Goal: Task Accomplishment & Management: Use online tool/utility

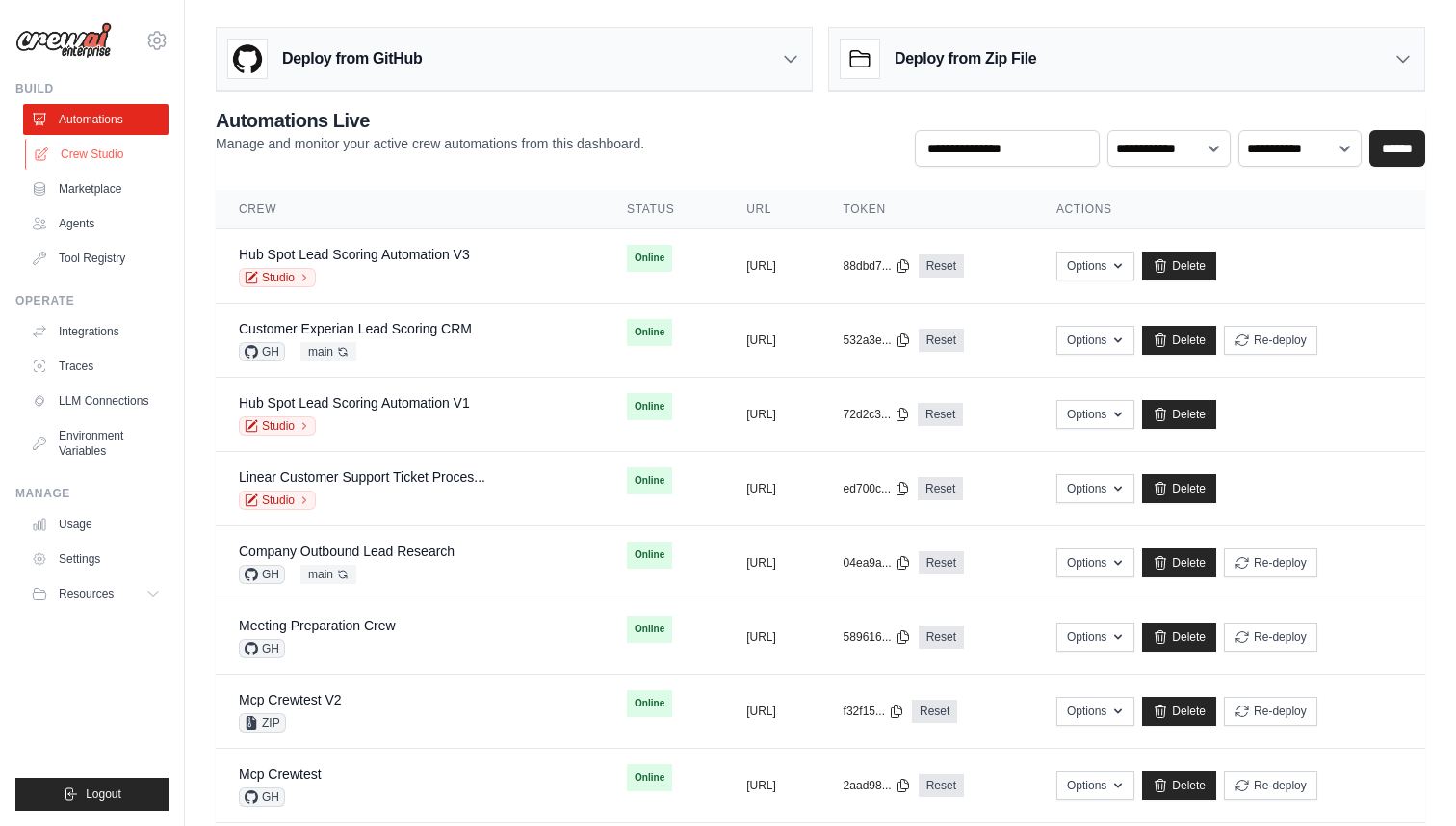
click at [75, 150] on link "Crew Studio" at bounding box center [97, 154] width 146 height 31
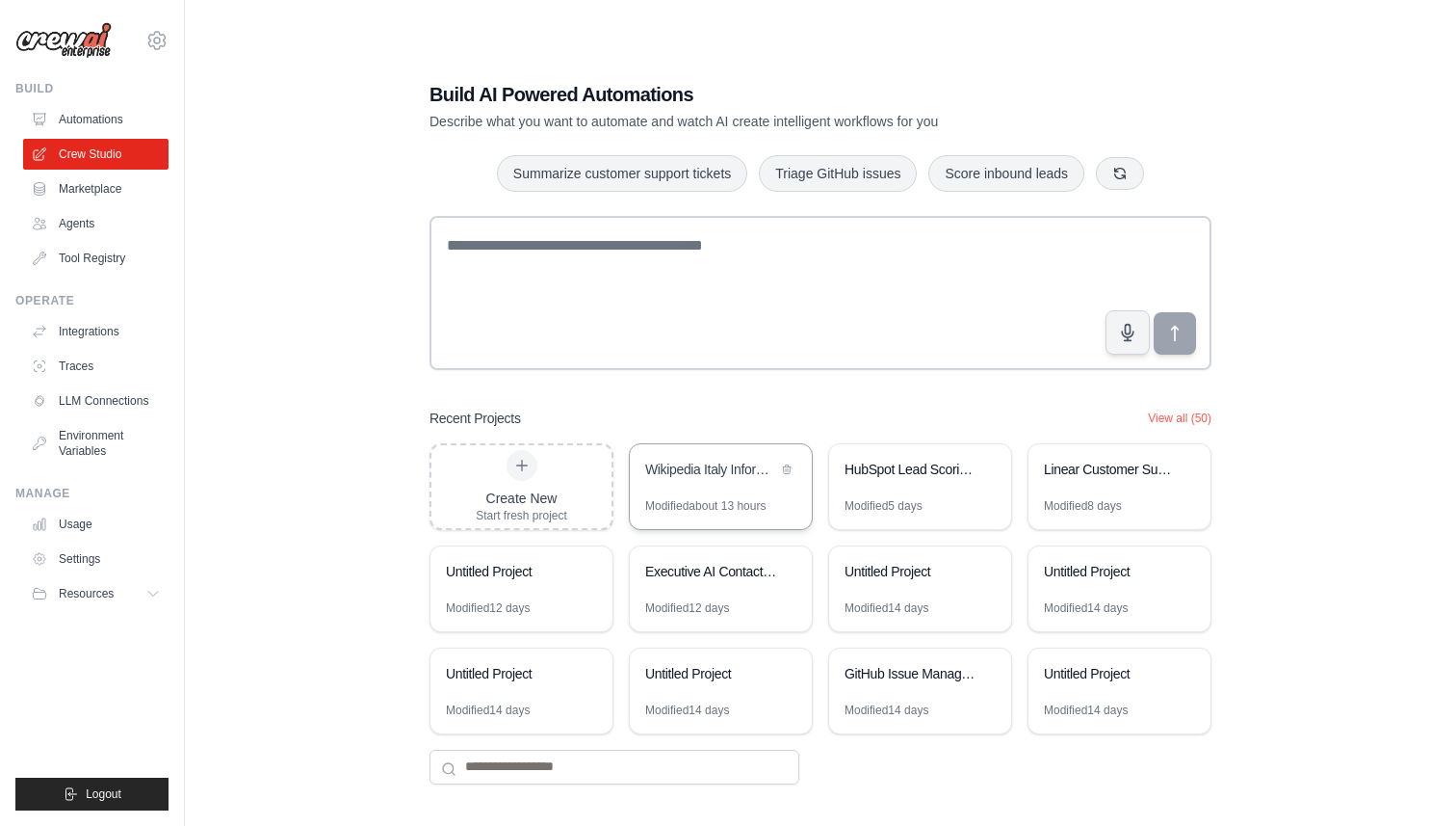
click at [692, 488] on div "Wikipedia Italy Information Extractor" at bounding box center [721, 471] width 182 height 54
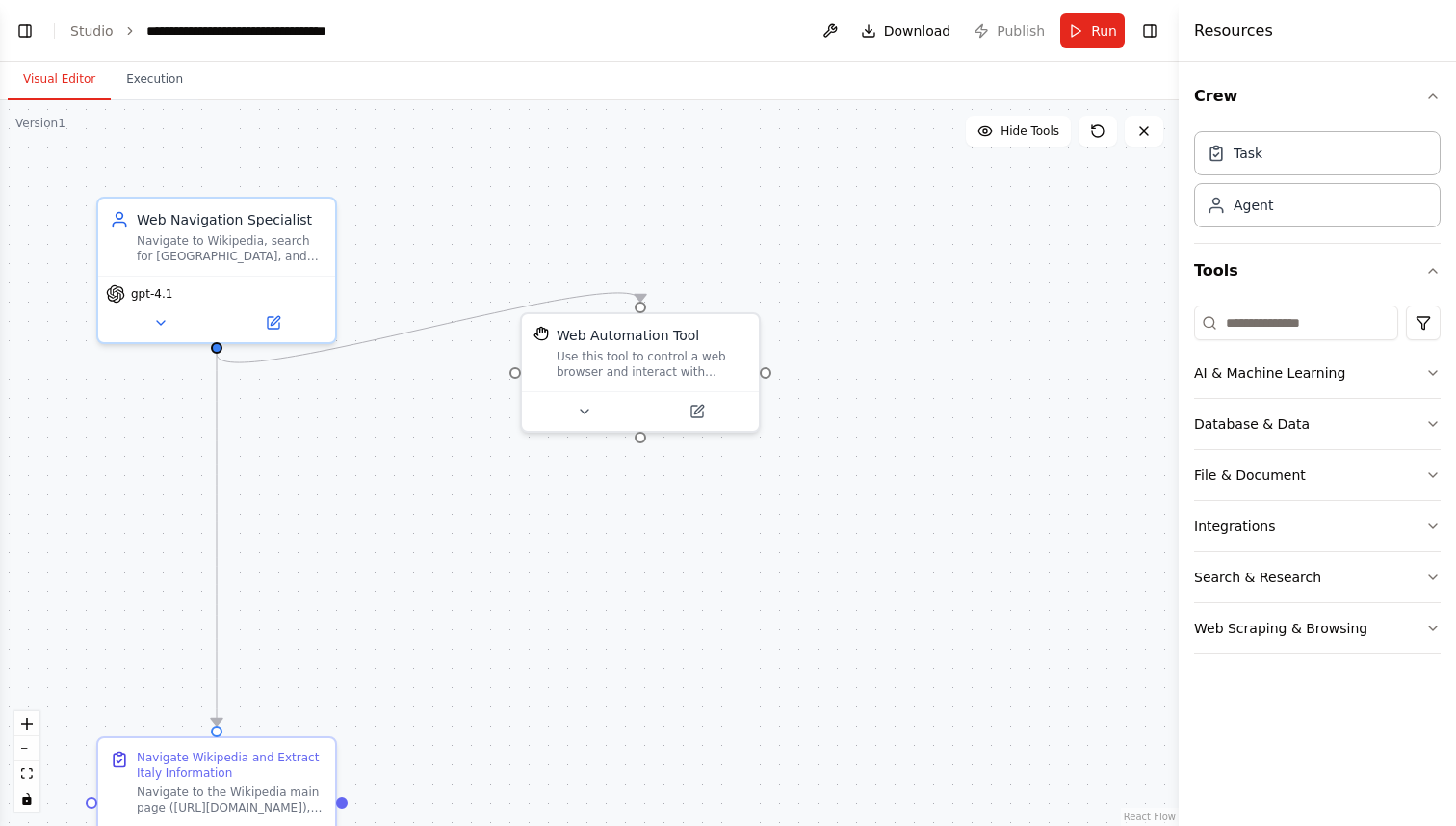
scroll to position [995, 0]
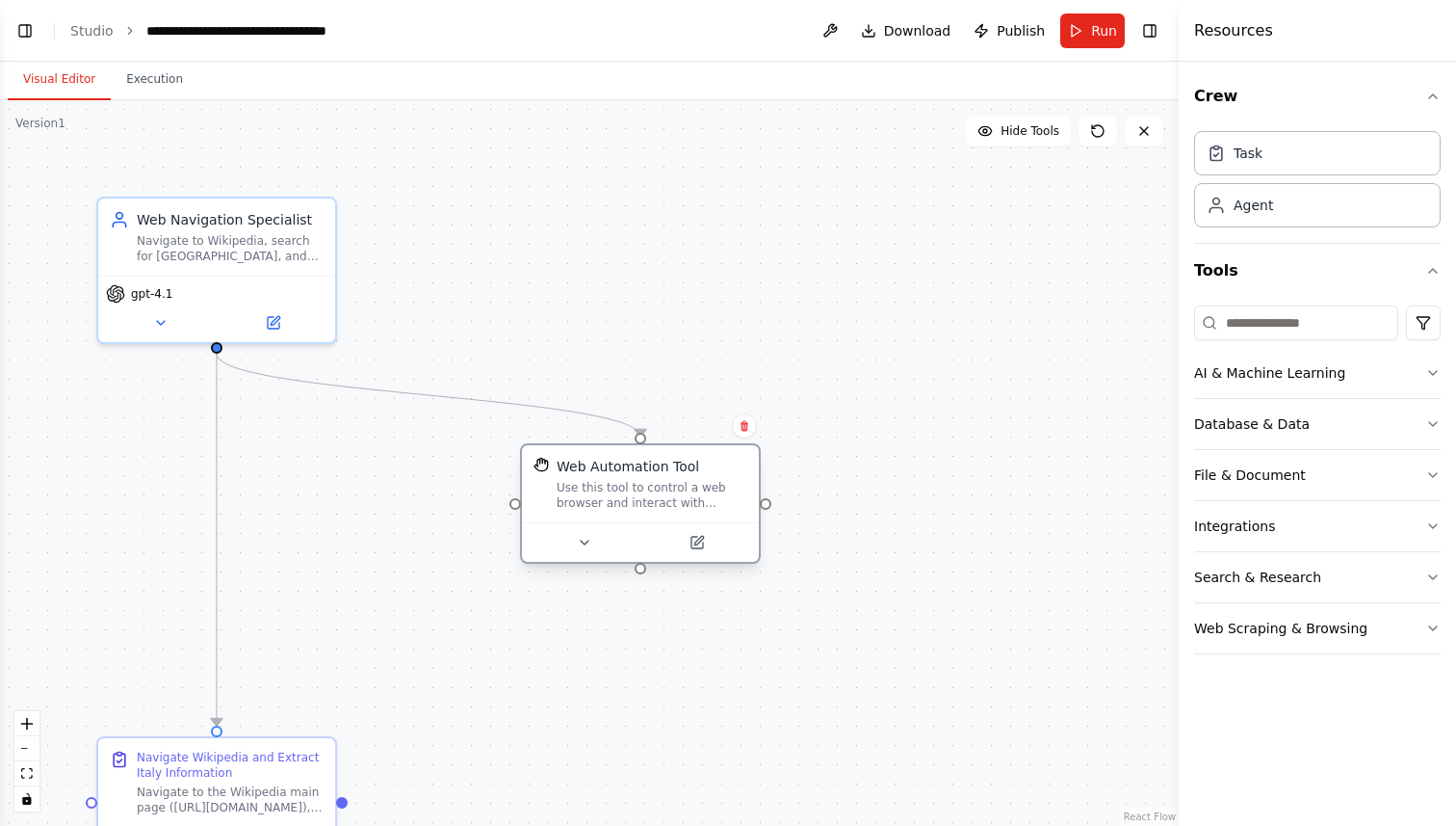
drag, startPoint x: 665, startPoint y: 367, endPoint x: 665, endPoint y: 534, distance: 167.0
click at [665, 510] on div "Use this tool to control a web browser and interact with websites using natural…" at bounding box center [652, 494] width 191 height 31
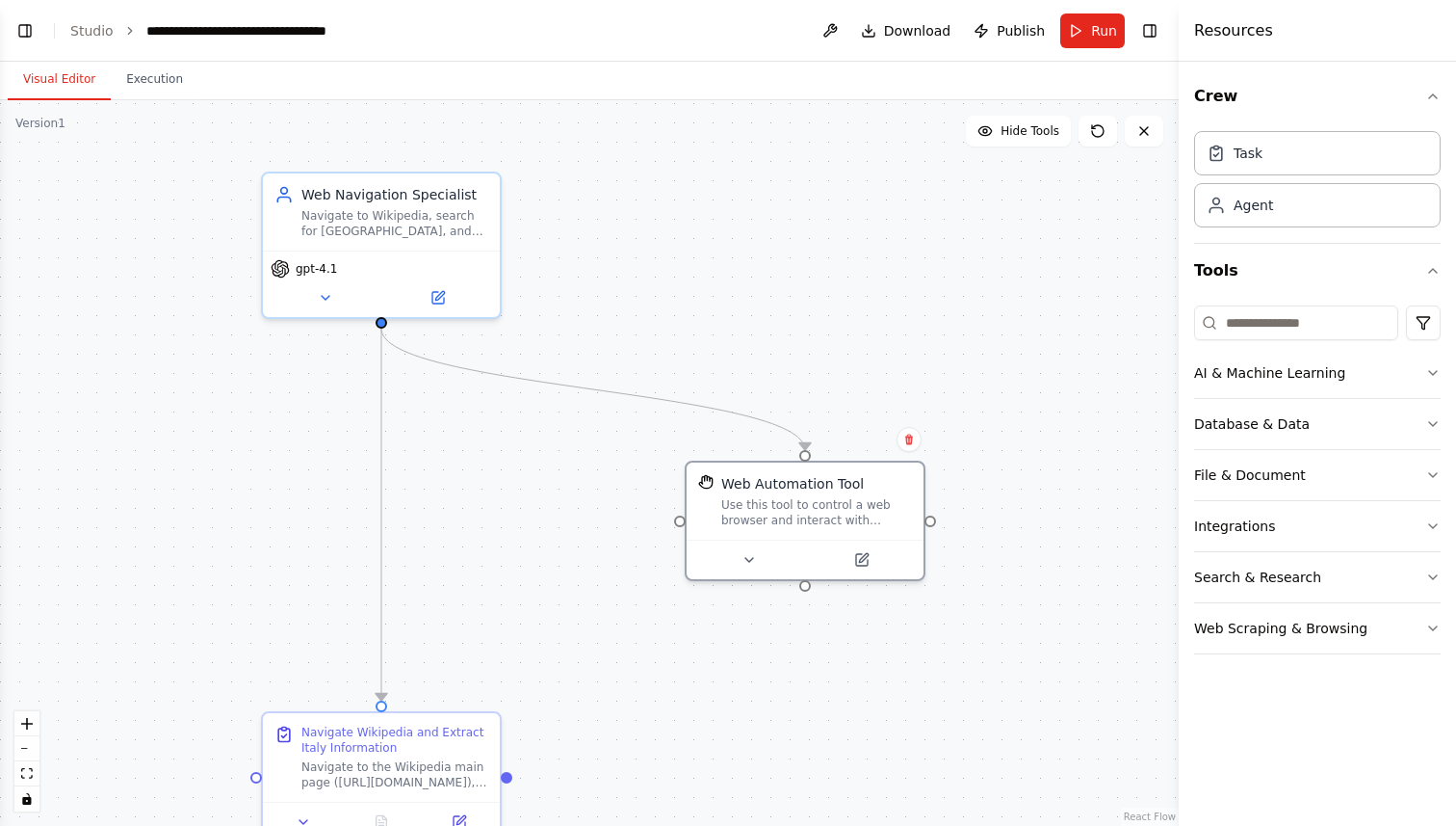
drag, startPoint x: 589, startPoint y: 415, endPoint x: 859, endPoint y: 375, distance: 272.9
click at [859, 375] on div ".deletable-edge-delete-btn { width: 20px; height: 20px; border: 0px solid #ffff…" at bounding box center [590, 463] width 1179 height 726
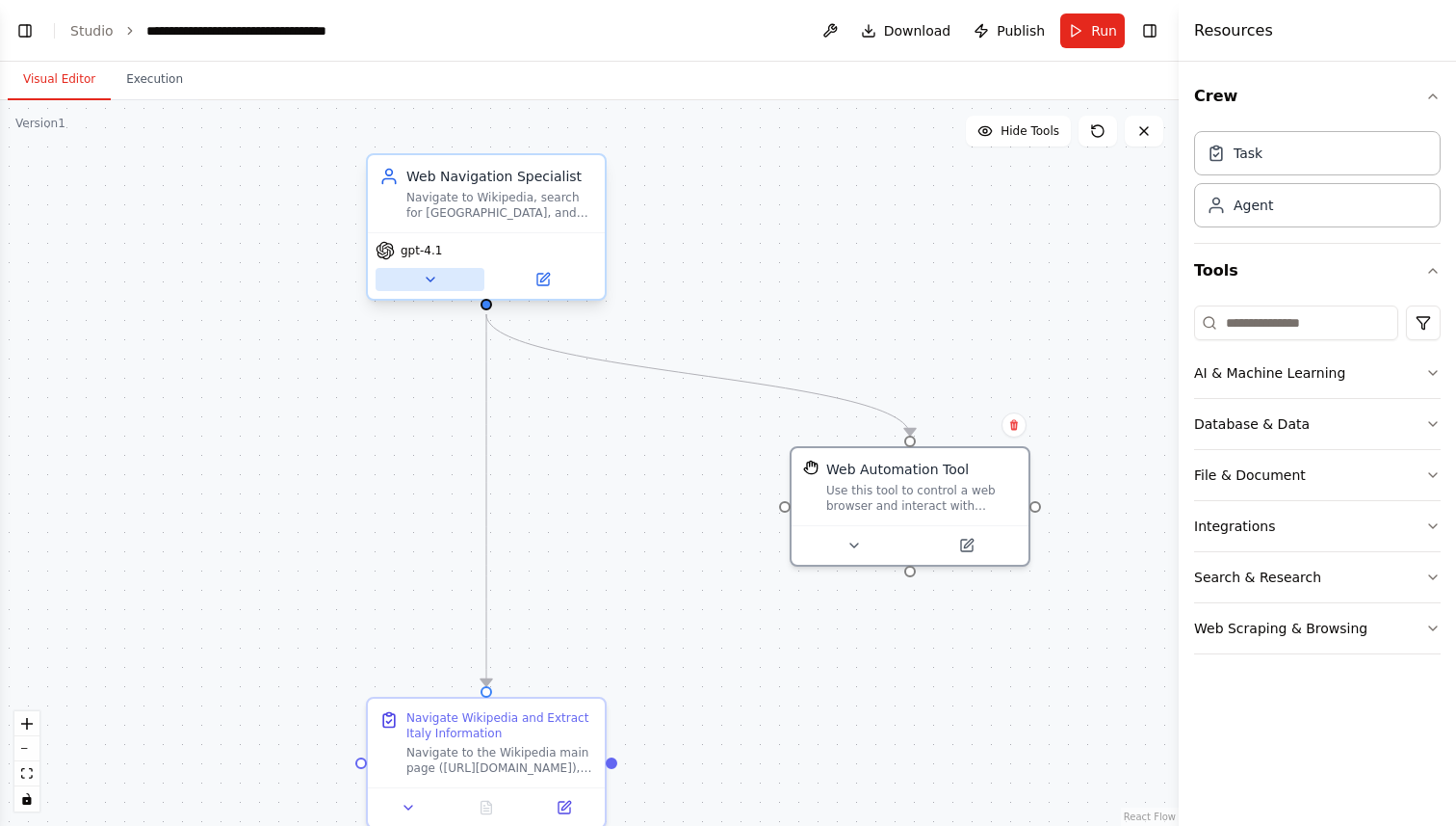
click at [425, 284] on icon at bounding box center [431, 280] width 16 height 16
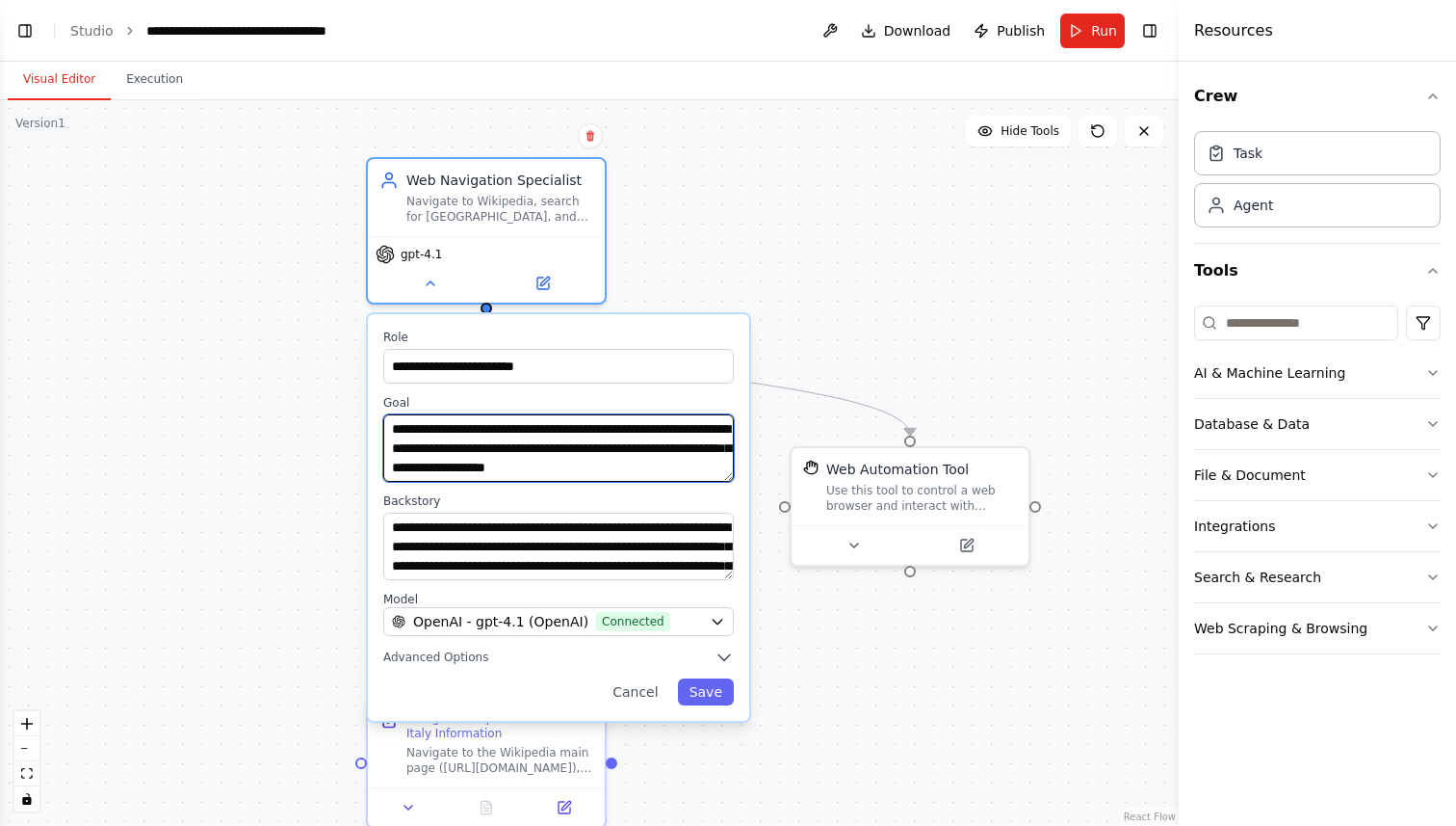
click at [480, 448] on textarea "**********" at bounding box center [558, 448] width 350 height 68
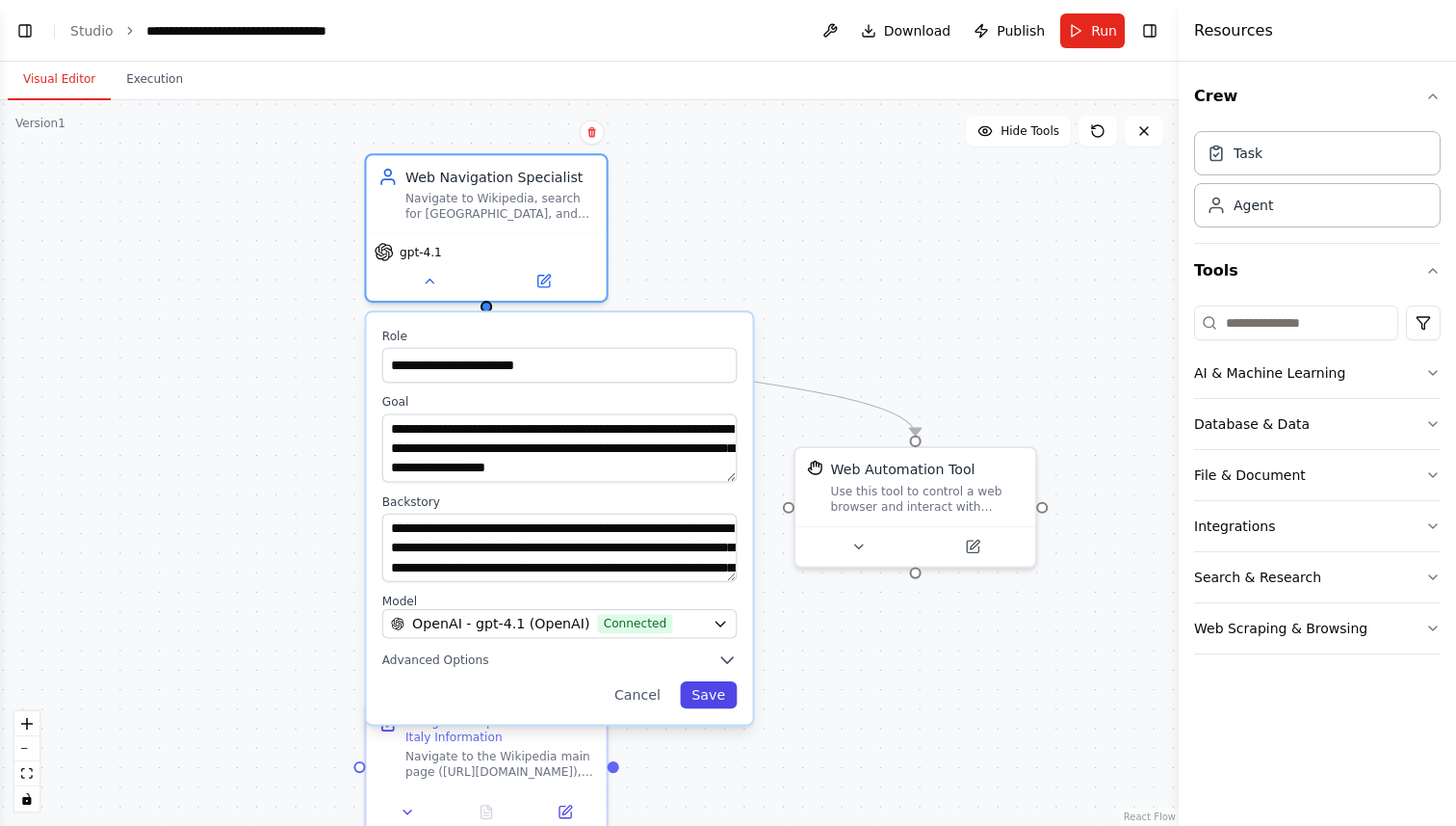
click at [713, 698] on button "Save" at bounding box center [708, 694] width 57 height 27
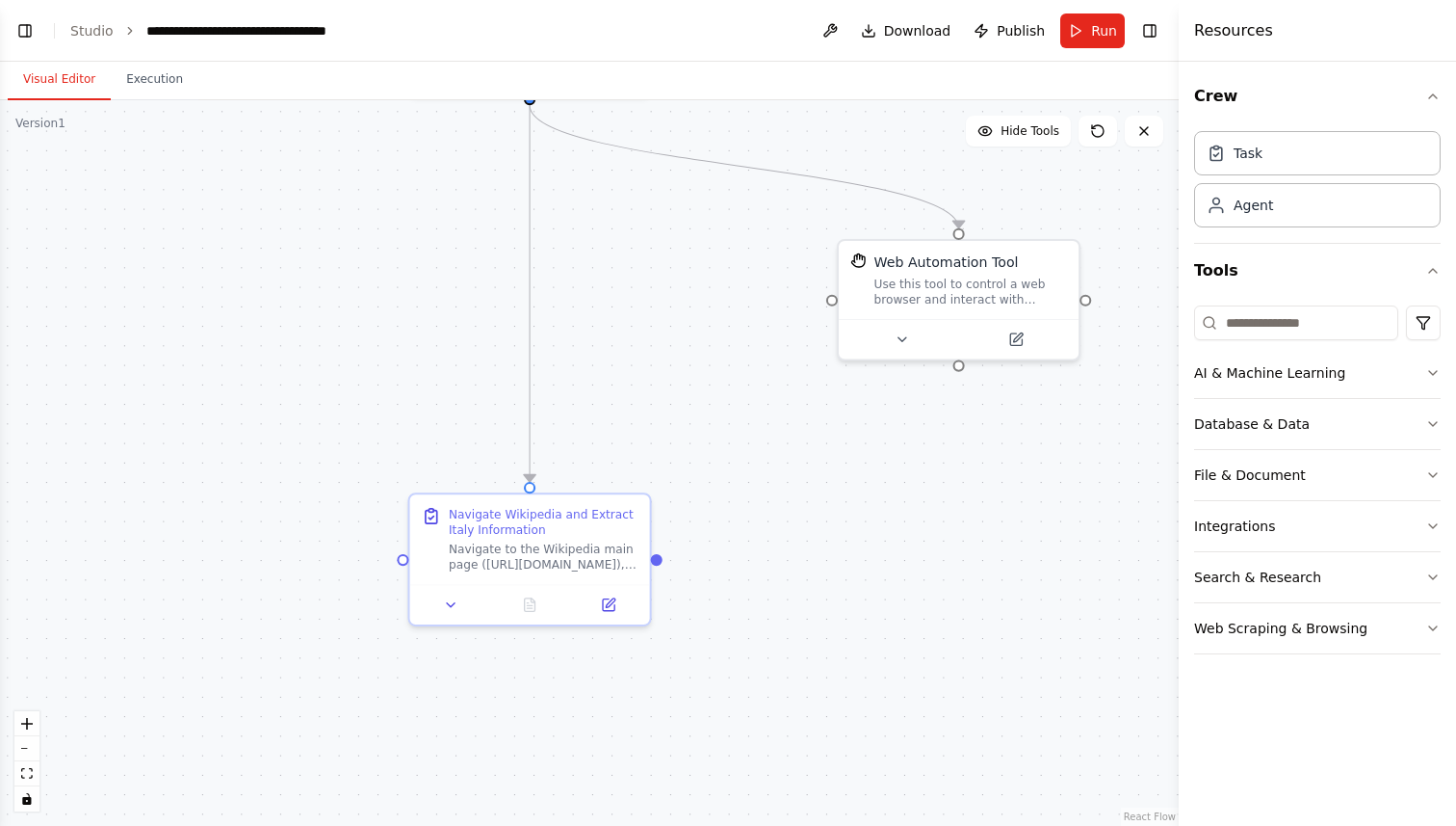
drag, startPoint x: 706, startPoint y: 708, endPoint x: 752, endPoint y: 491, distance: 221.8
click at [752, 491] on div ".deletable-edge-delete-btn { width: 20px; height: 20px; border: 0px solid #ffff…" at bounding box center [590, 463] width 1179 height 726
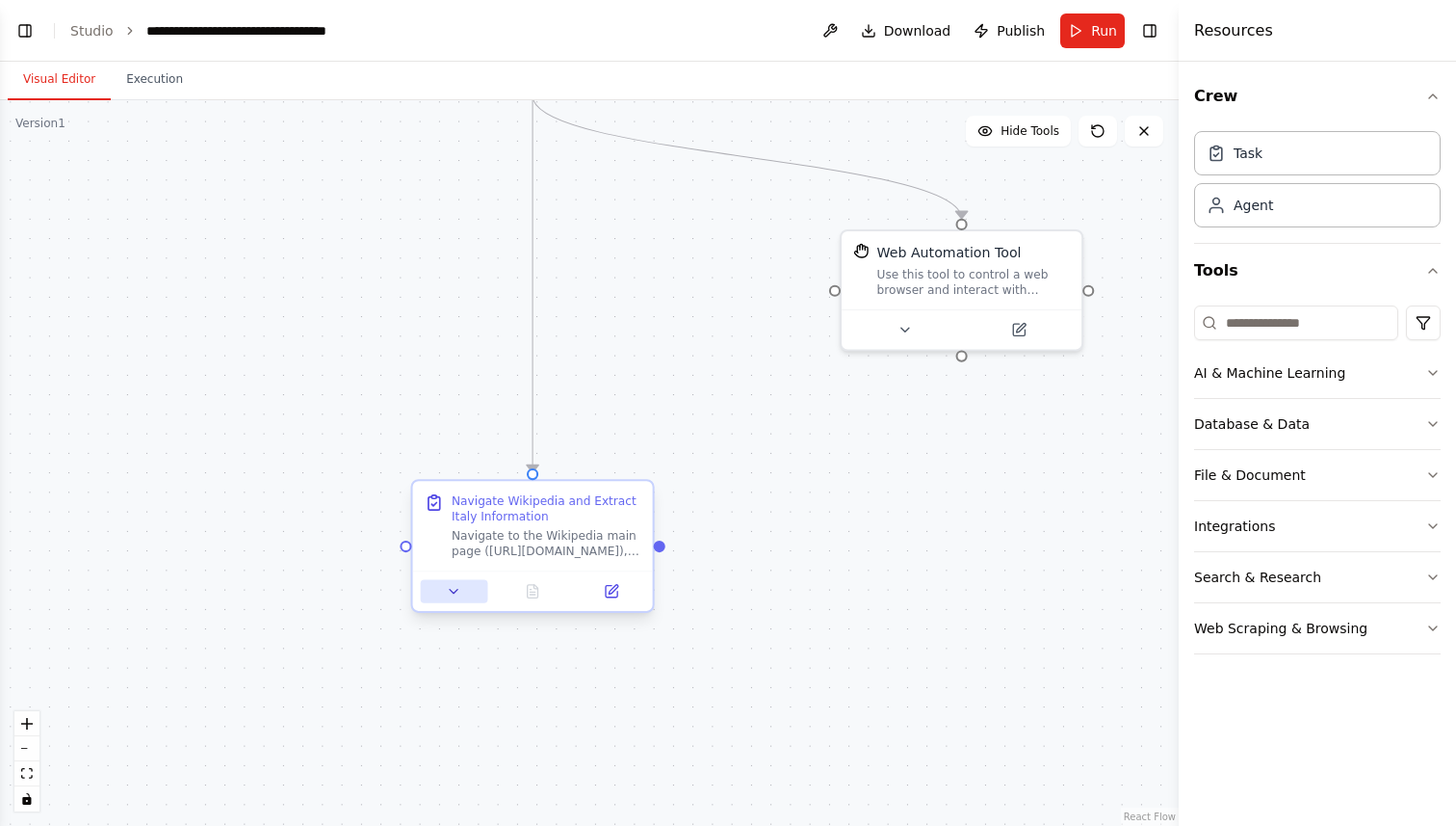
click at [447, 598] on icon at bounding box center [454, 592] width 16 height 16
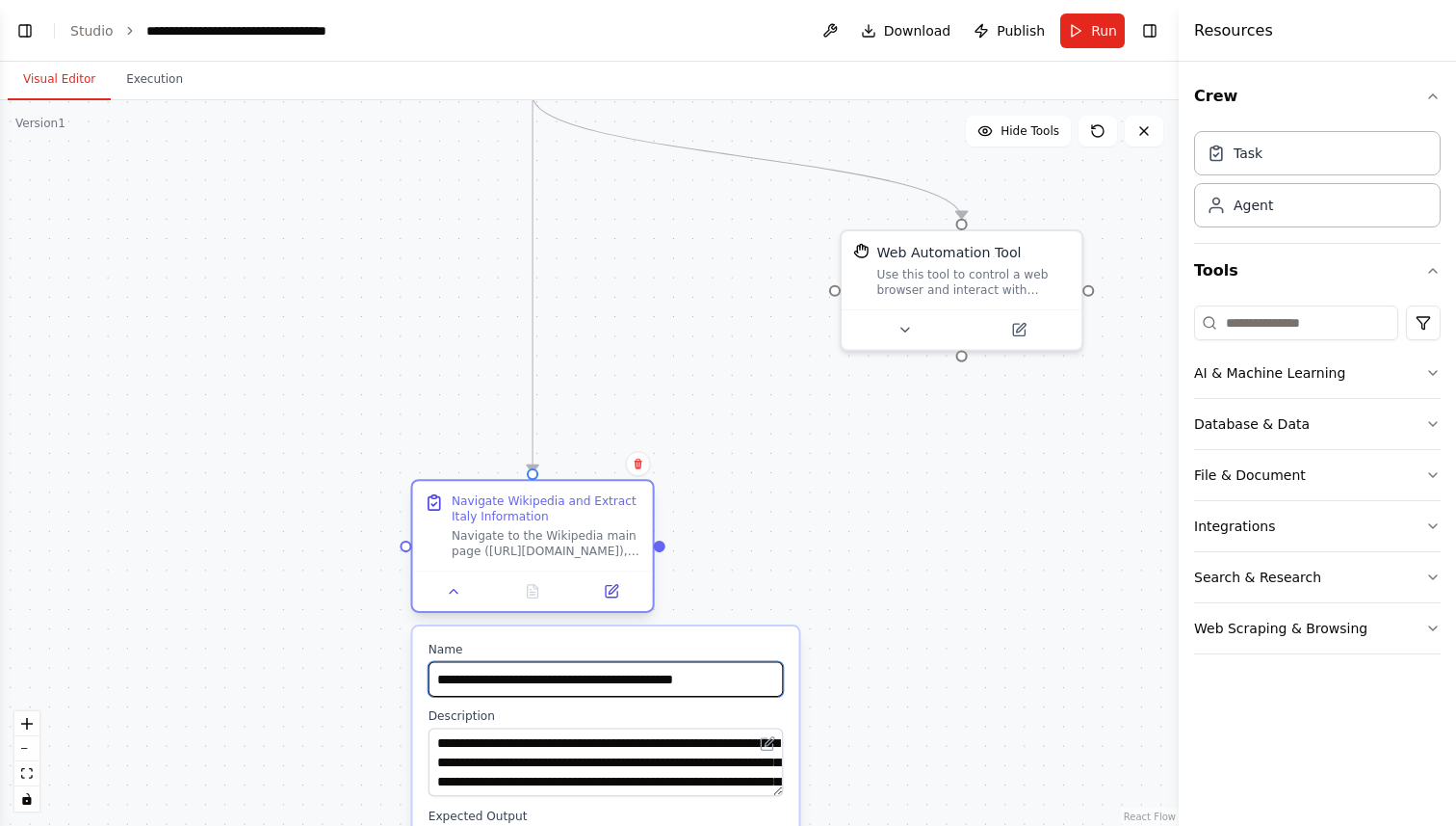
drag, startPoint x: 518, startPoint y: 679, endPoint x: 527, endPoint y: 606, distance: 73.6
click at [527, 606] on div "**********" at bounding box center [532, 549] width 243 height 134
click at [761, 742] on icon at bounding box center [767, 744] width 12 height 12
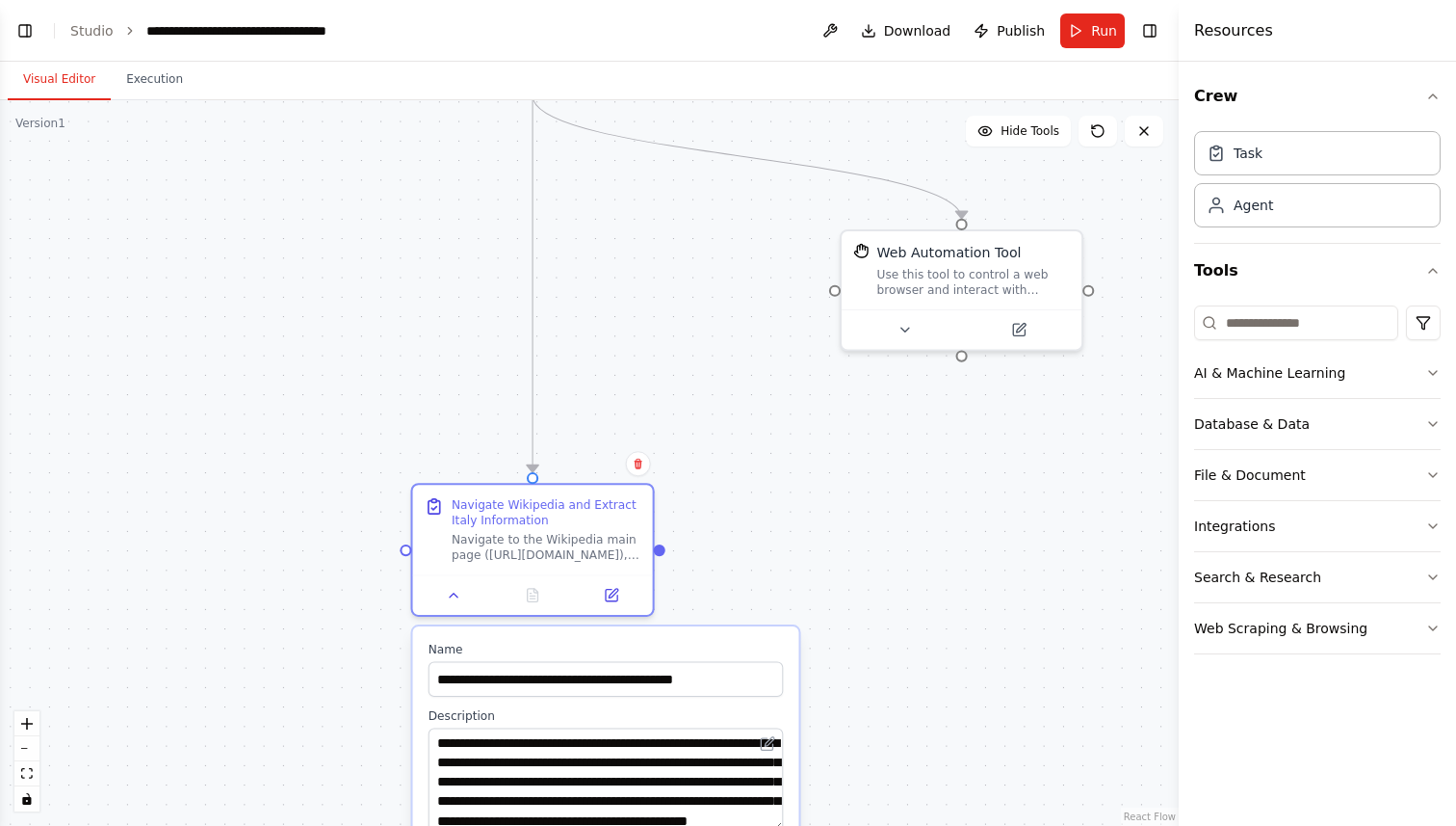
drag, startPoint x: 775, startPoint y: 789, endPoint x: 776, endPoint y: 825, distance: 36.0
click at [776, 825] on textarea "**********" at bounding box center [606, 779] width 355 height 103
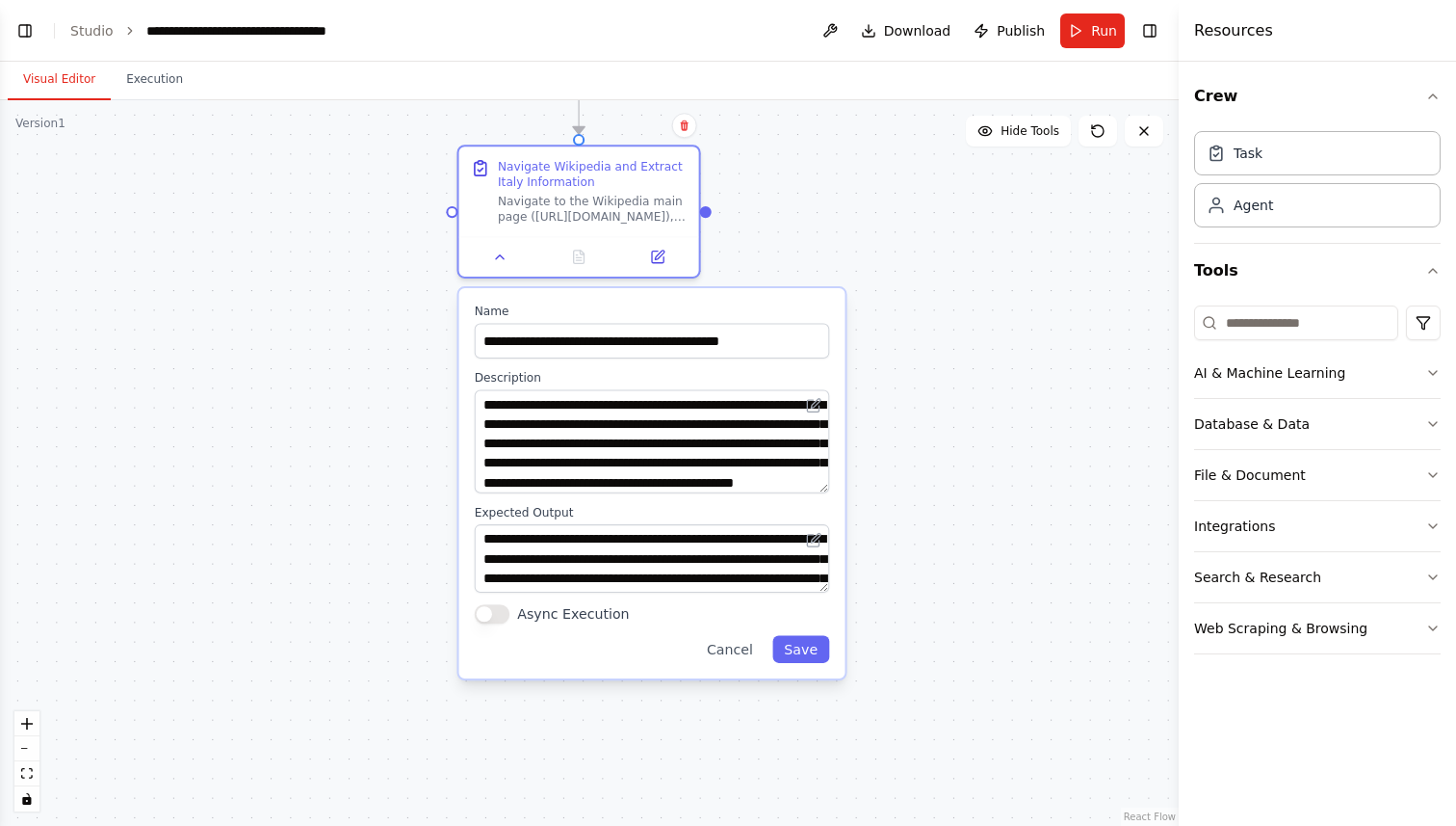
drag, startPoint x: 898, startPoint y: 664, endPoint x: 945, endPoint y: 326, distance: 341.3
click at [945, 326] on div ".deletable-edge-delete-btn { width: 20px; height: 20px; border: 0px solid #ffff…" at bounding box center [590, 463] width 1179 height 726
click at [820, 491] on textarea "**********" at bounding box center [652, 441] width 355 height 103
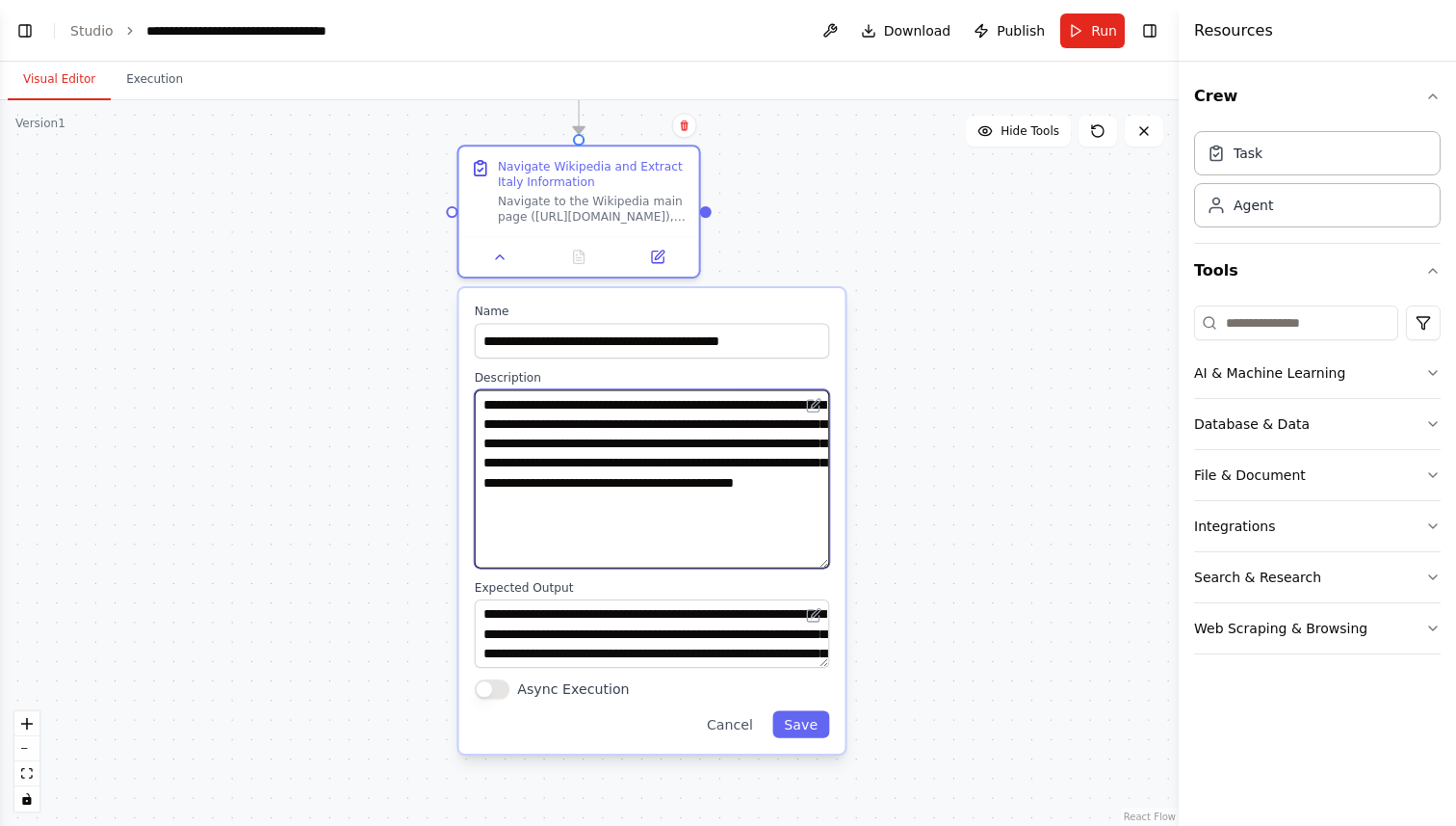
drag, startPoint x: 827, startPoint y: 488, endPoint x: 828, endPoint y: 565, distance: 77.0
click at [828, 565] on textarea "**********" at bounding box center [652, 479] width 355 height 179
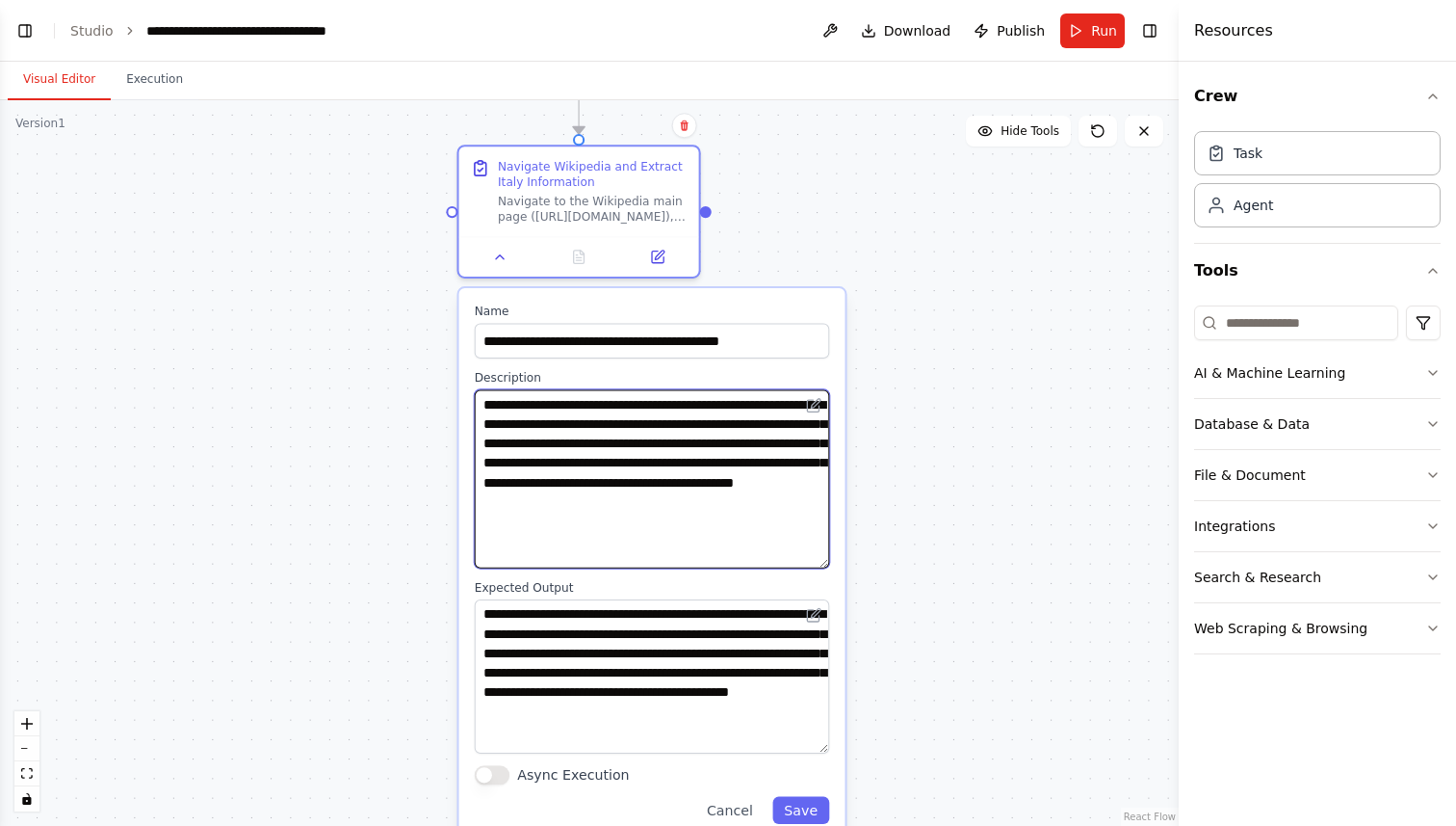
drag, startPoint x: 822, startPoint y: 664, endPoint x: 838, endPoint y: 752, distance: 89.4
click at [838, 752] on div "**********" at bounding box center [652, 563] width 386 height 551
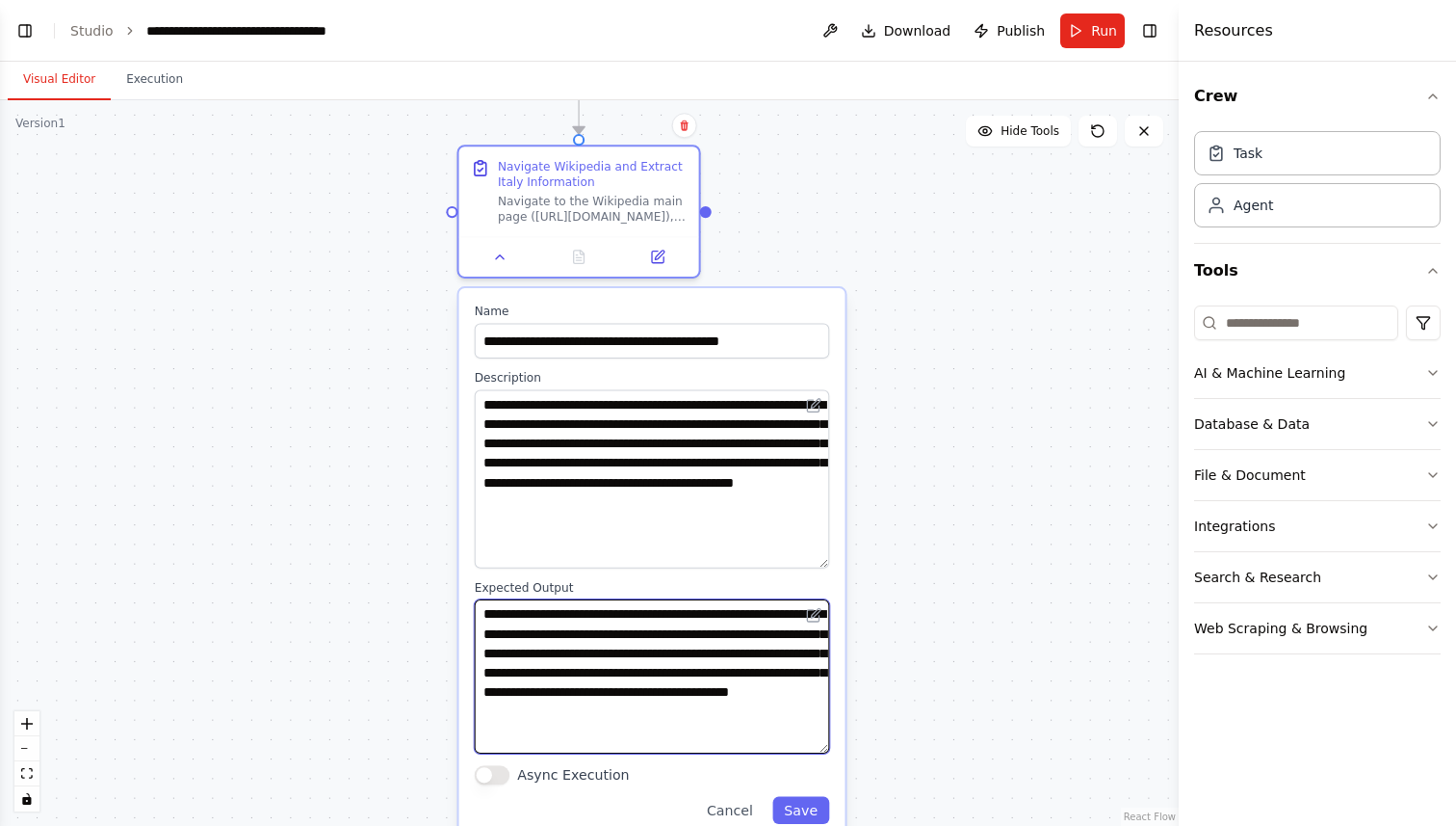
drag, startPoint x: 553, startPoint y: 653, endPoint x: 729, endPoint y: 747, distance: 199.5
click at [729, 747] on textarea "**********" at bounding box center [652, 676] width 355 height 154
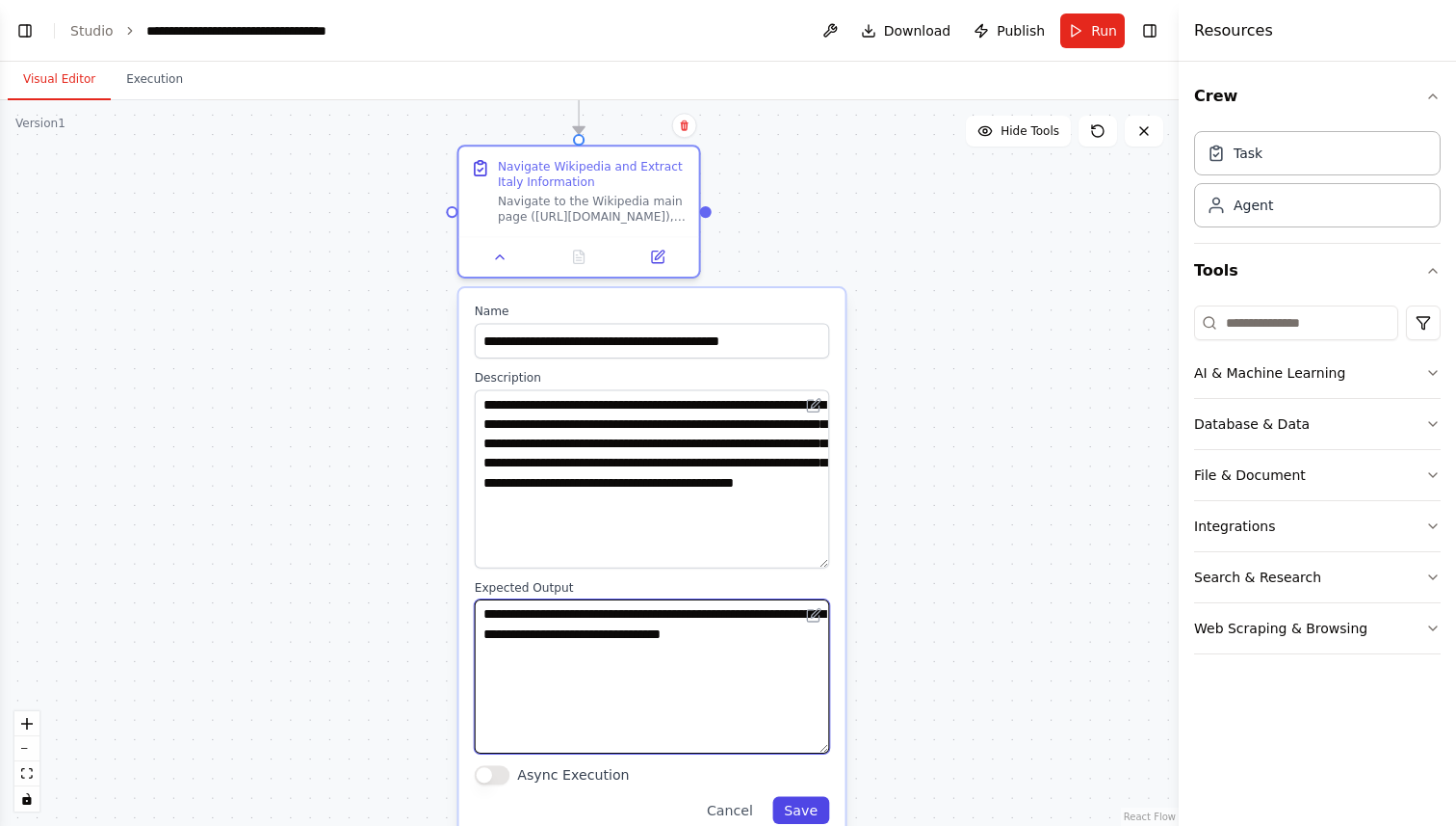
type textarea "**********"
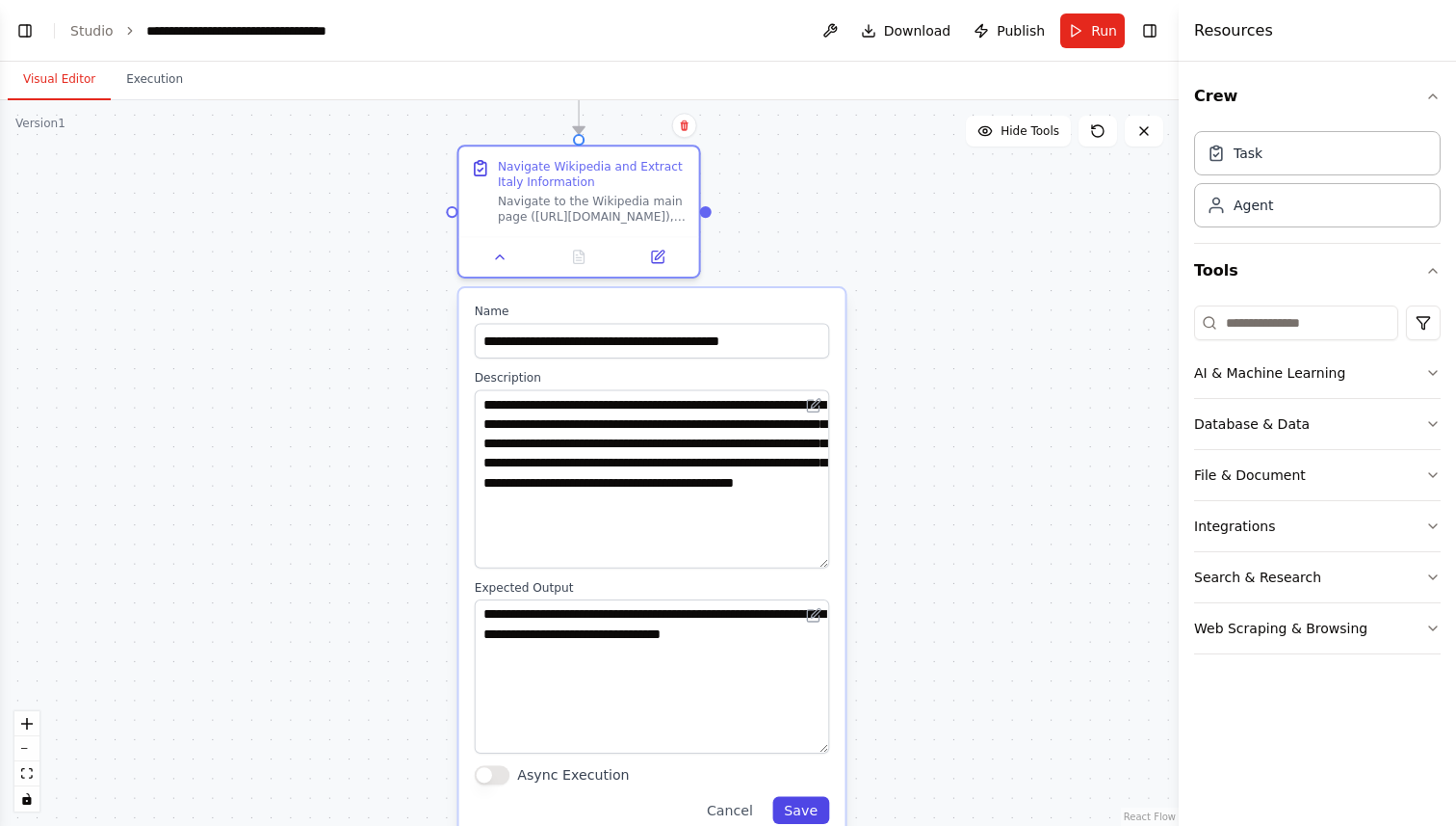
click at [817, 809] on button "Save" at bounding box center [800, 809] width 57 height 27
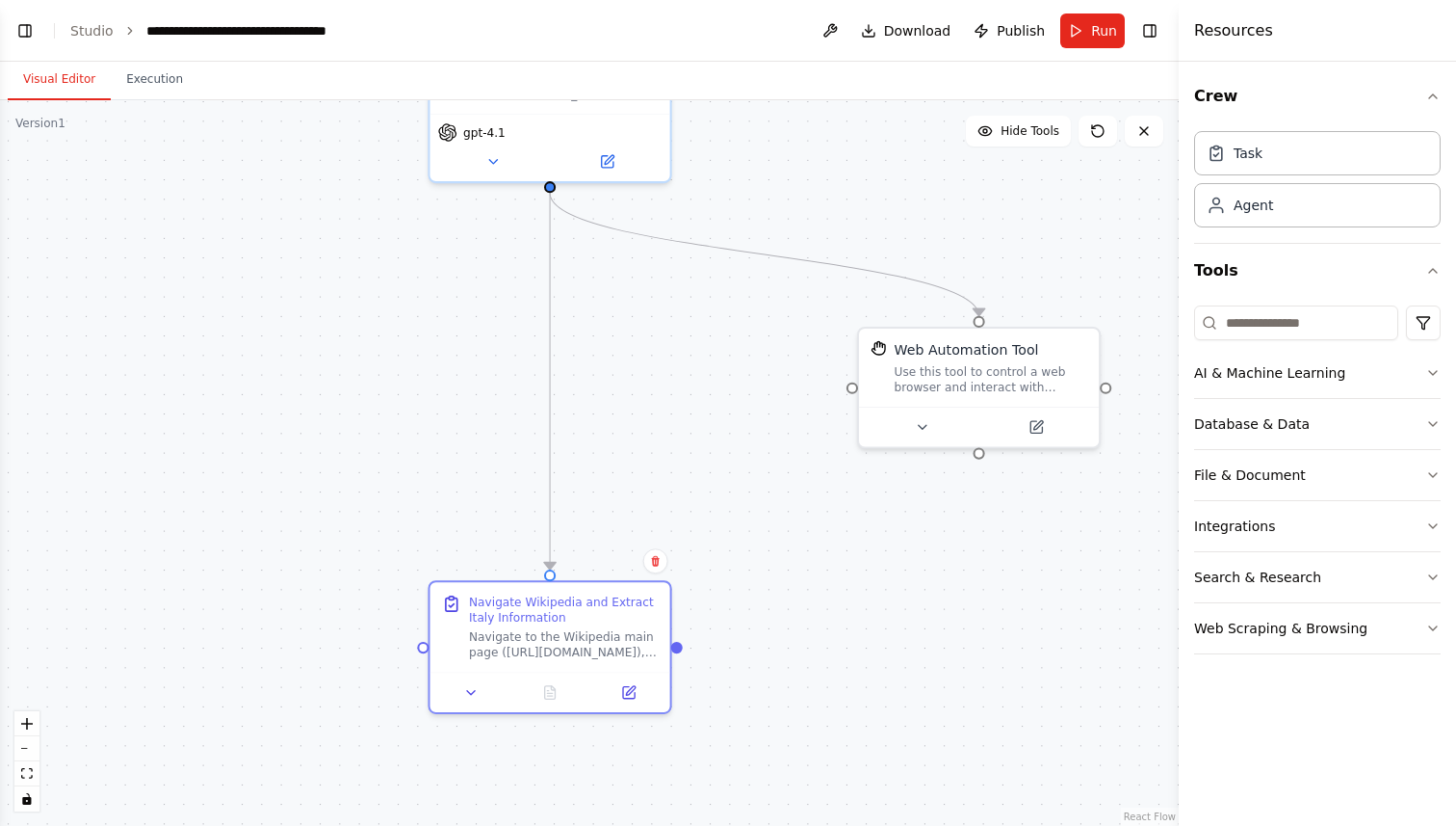
drag, startPoint x: 942, startPoint y: 275, endPoint x: 913, endPoint y: 711, distance: 437.0
click at [913, 711] on div ".deletable-edge-delete-btn { width: 20px; height: 20px; border: 0px solid #ffff…" at bounding box center [590, 463] width 1179 height 726
click at [924, 428] on icon at bounding box center [922, 424] width 16 height 16
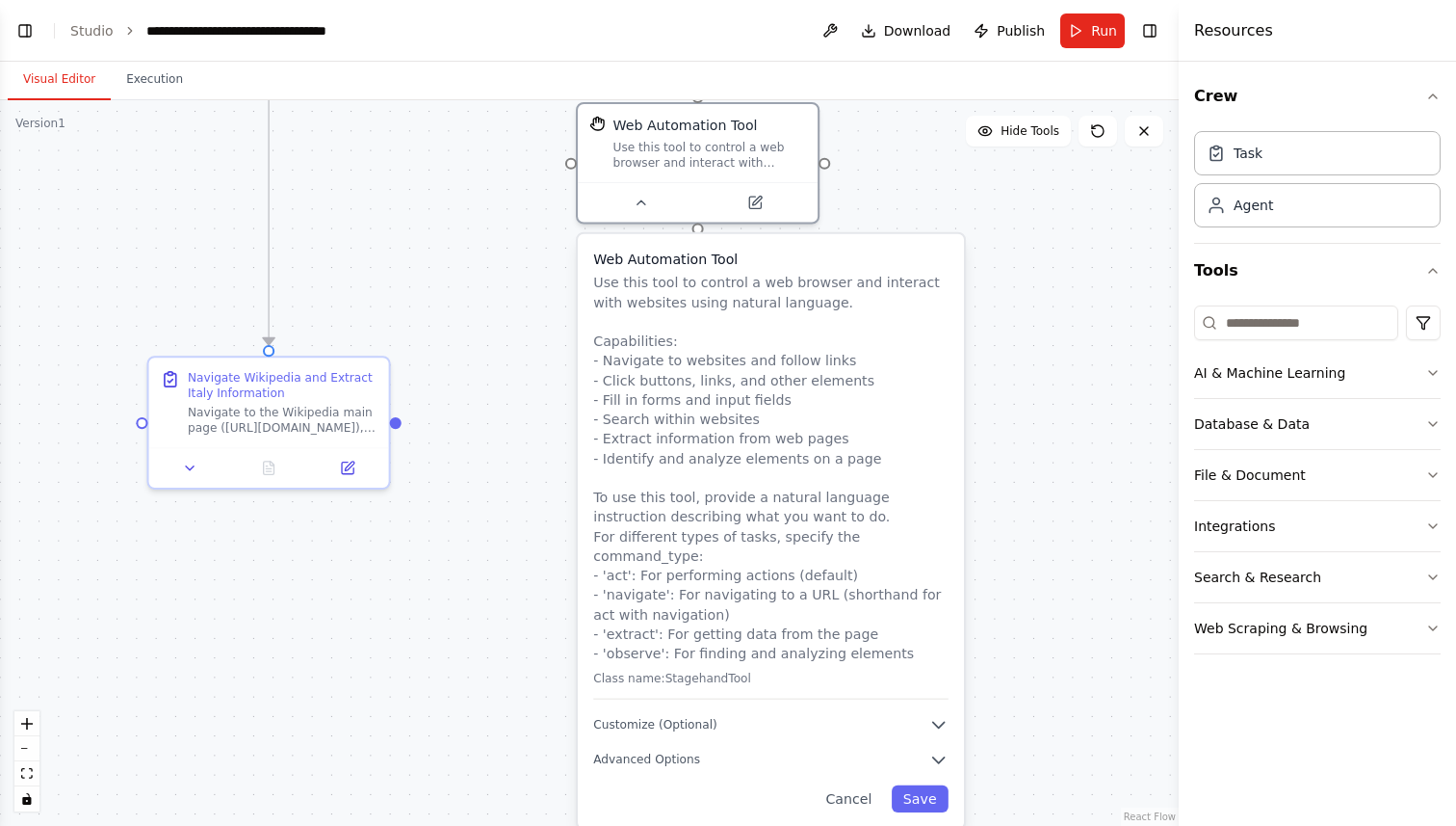
drag, startPoint x: 804, startPoint y: 466, endPoint x: 521, endPoint y: 240, distance: 362.2
click at [521, 240] on div ".deletable-edge-delete-btn { width: 20px; height: 20px; border: 0px solid #ffff…" at bounding box center [590, 463] width 1179 height 726
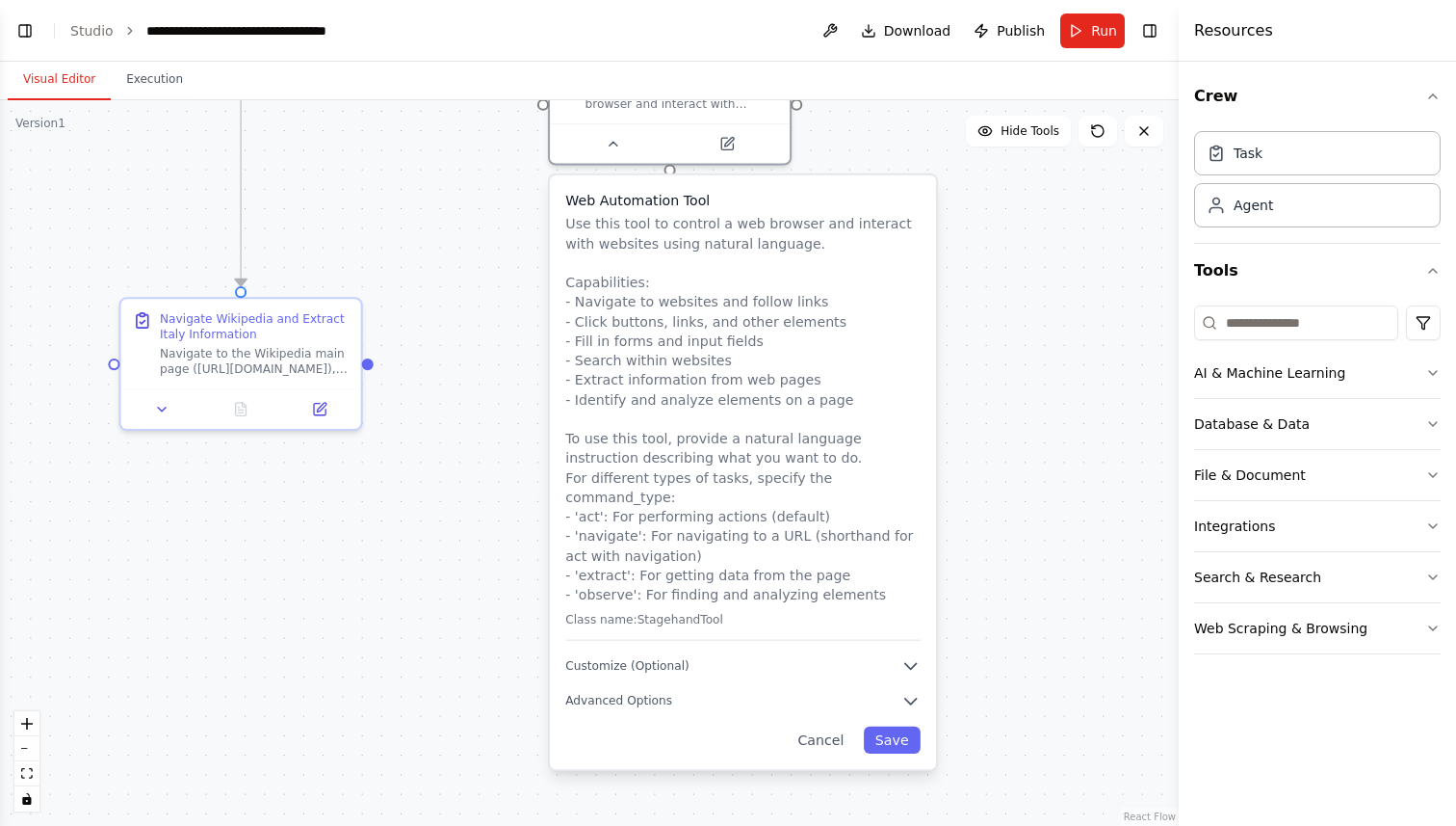
drag, startPoint x: 503, startPoint y: 422, endPoint x: 477, endPoint y: 363, distance: 64.5
click at [477, 363] on div ".deletable-edge-delete-btn { width: 20px; height: 20px; border: 0px solid #ffff…" at bounding box center [590, 463] width 1179 height 726
click at [905, 656] on icon "button" at bounding box center [910, 665] width 19 height 19
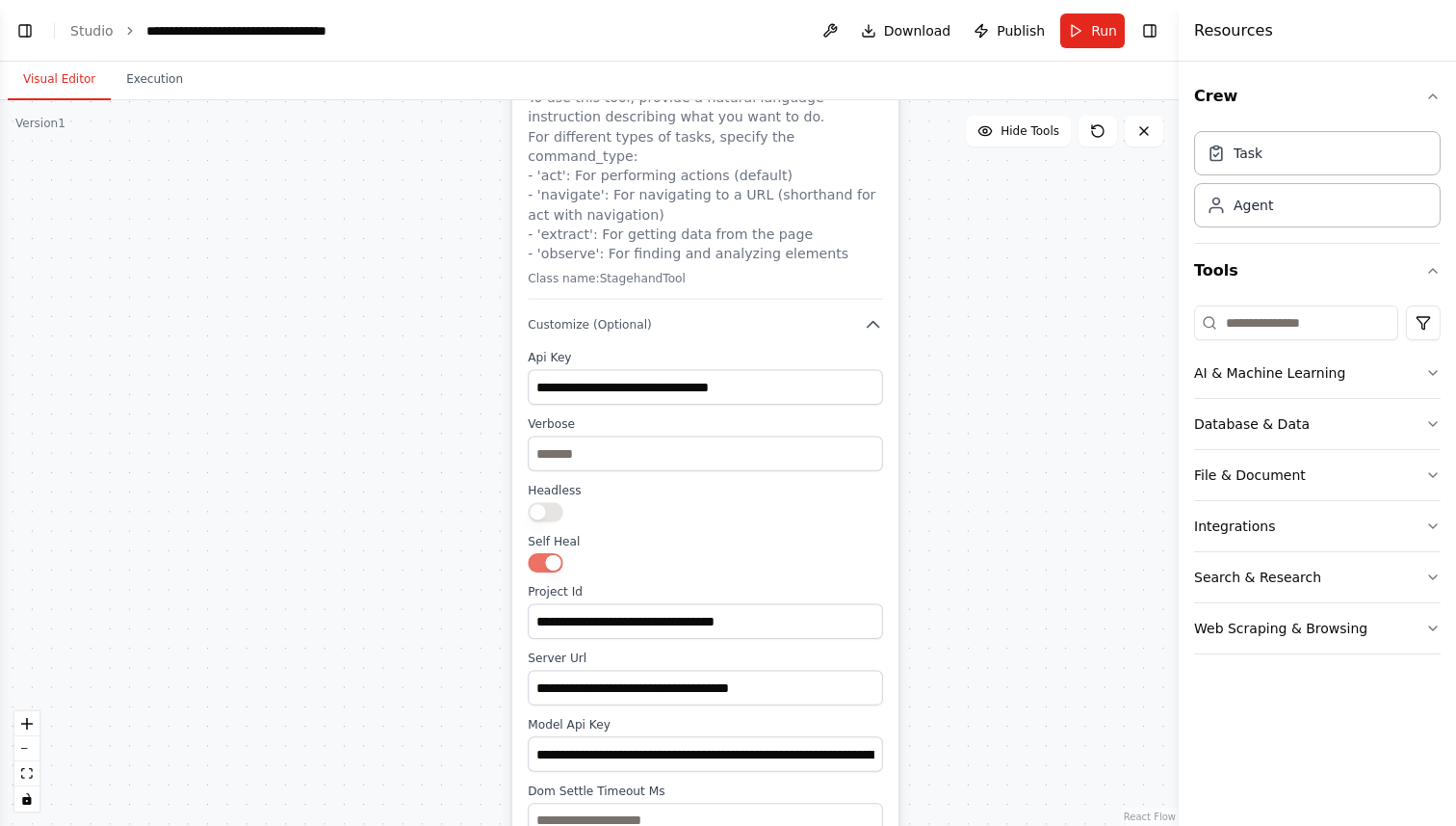
drag, startPoint x: 975, startPoint y: 635, endPoint x: 937, endPoint y: 295, distance: 342.1
click at [937, 295] on div ".deletable-edge-delete-btn { width: 20px; height: 20px; border: 0px solid #ffff…" at bounding box center [590, 463] width 1179 height 726
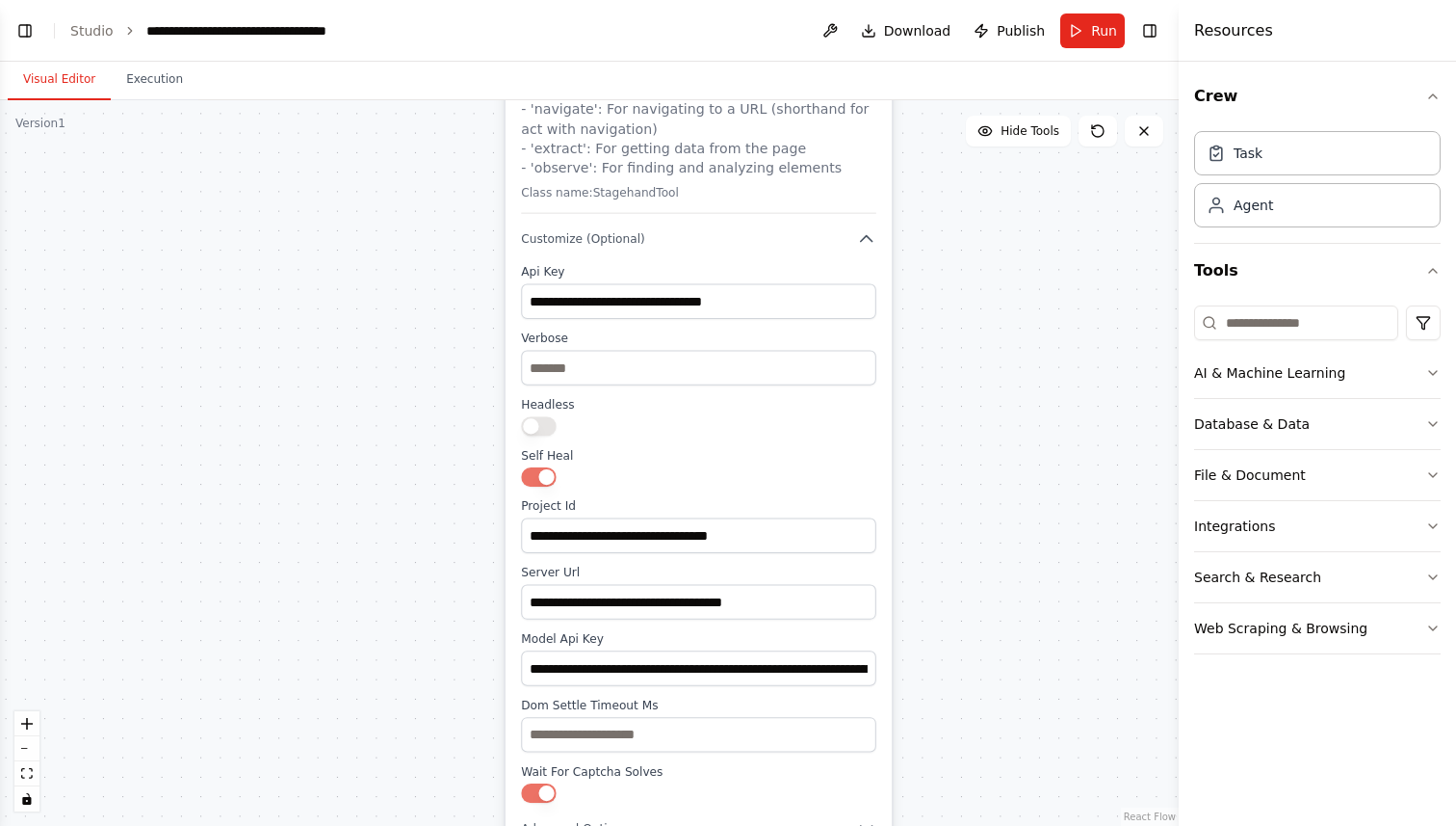
drag, startPoint x: 937, startPoint y: 295, endPoint x: 929, endPoint y: 209, distance: 86.4
click at [929, 209] on div ".deletable-edge-delete-btn { width: 20px; height: 20px; border: 0px solid #ffff…" at bounding box center [590, 463] width 1179 height 726
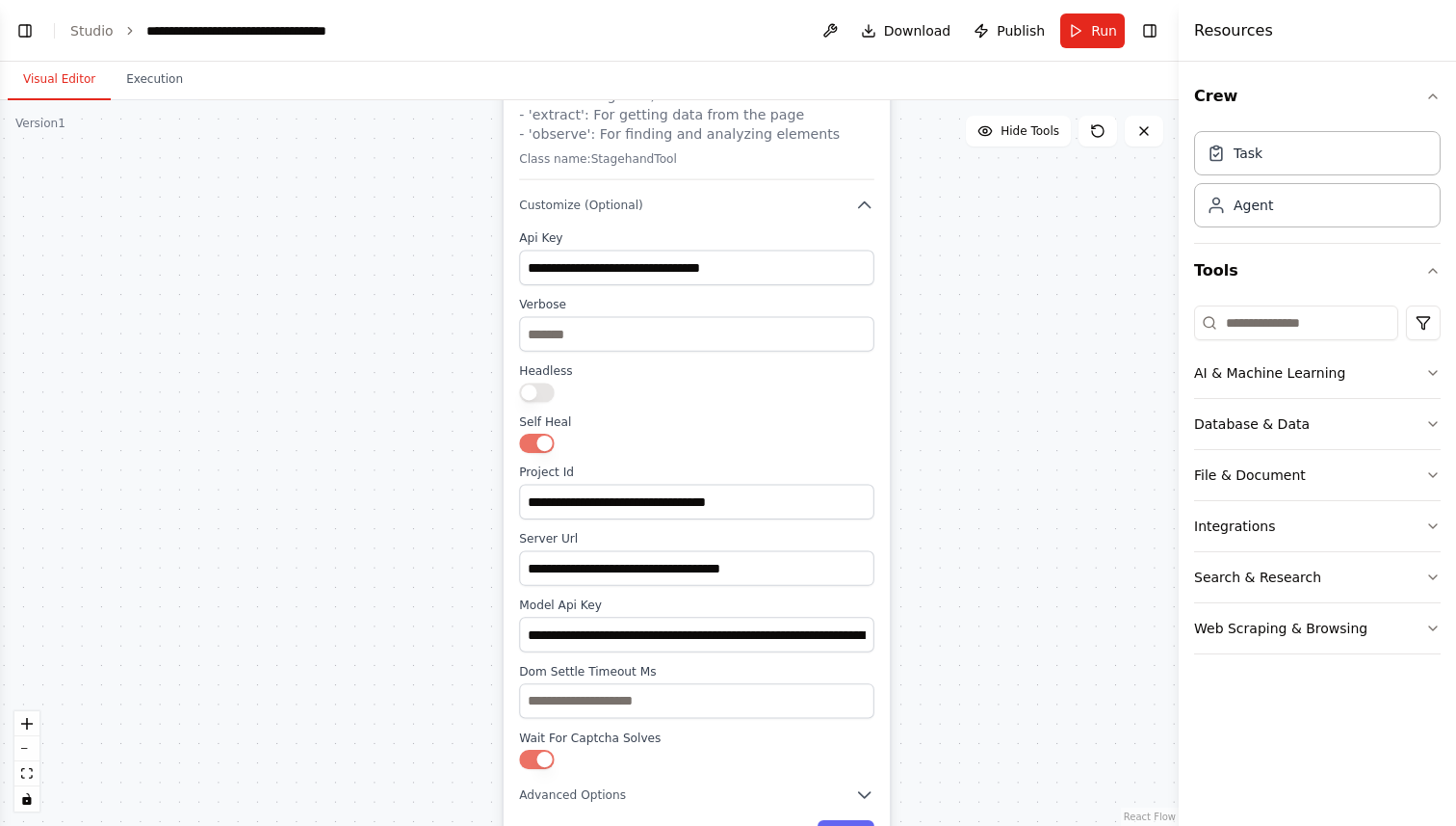
drag, startPoint x: 938, startPoint y: 409, endPoint x: 937, endPoint y: 375, distance: 34.0
click at [937, 375] on div ".deletable-edge-delete-btn { width: 20px; height: 20px; border: 0px solid #ffff…" at bounding box center [590, 463] width 1179 height 726
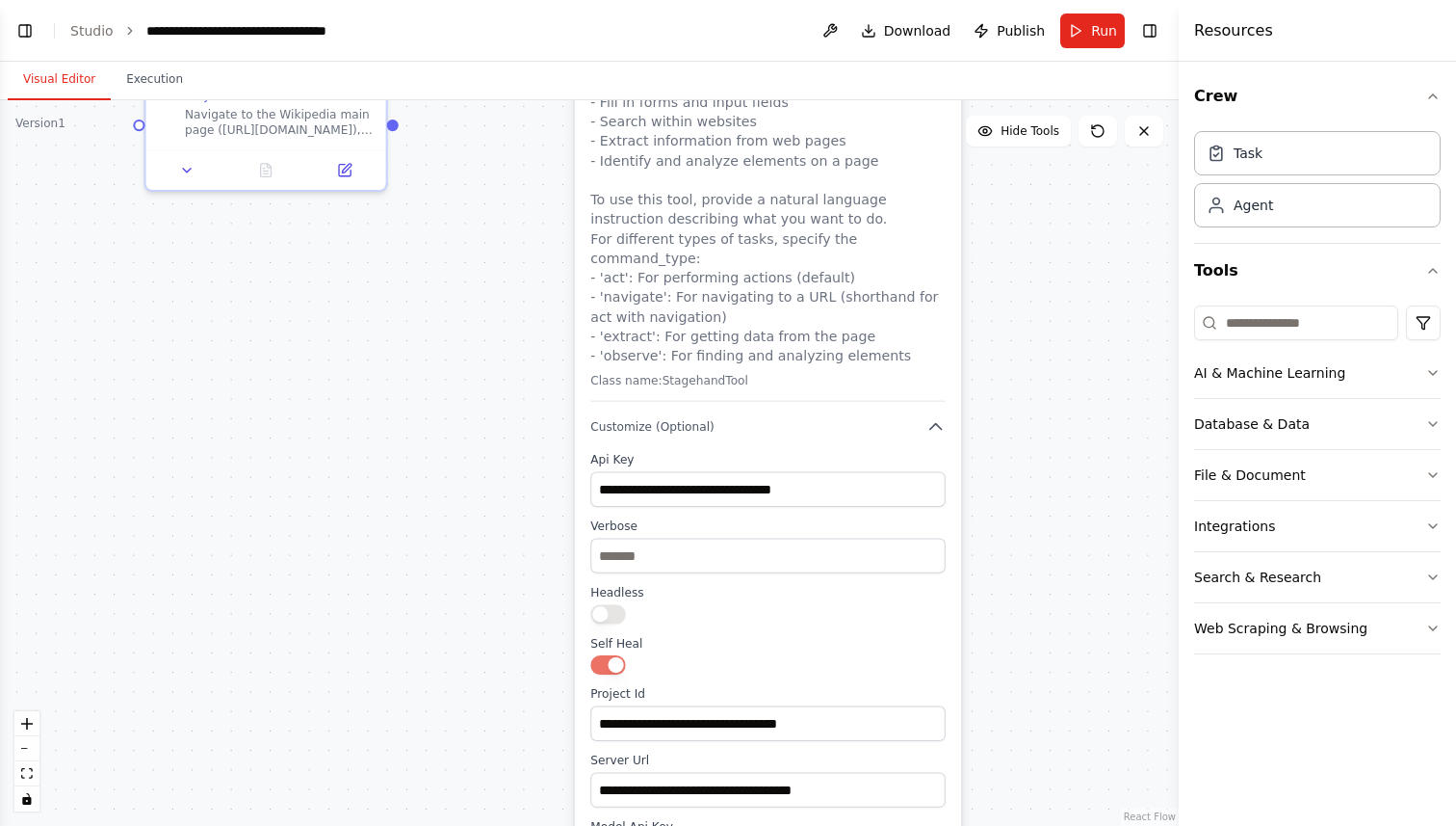
drag, startPoint x: 962, startPoint y: 566, endPoint x: 1032, endPoint y: 795, distance: 239.5
click at [1032, 795] on div ".deletable-edge-delete-btn { width: 20px; height: 20px; border: 0px solid #ffff…" at bounding box center [590, 463] width 1179 height 726
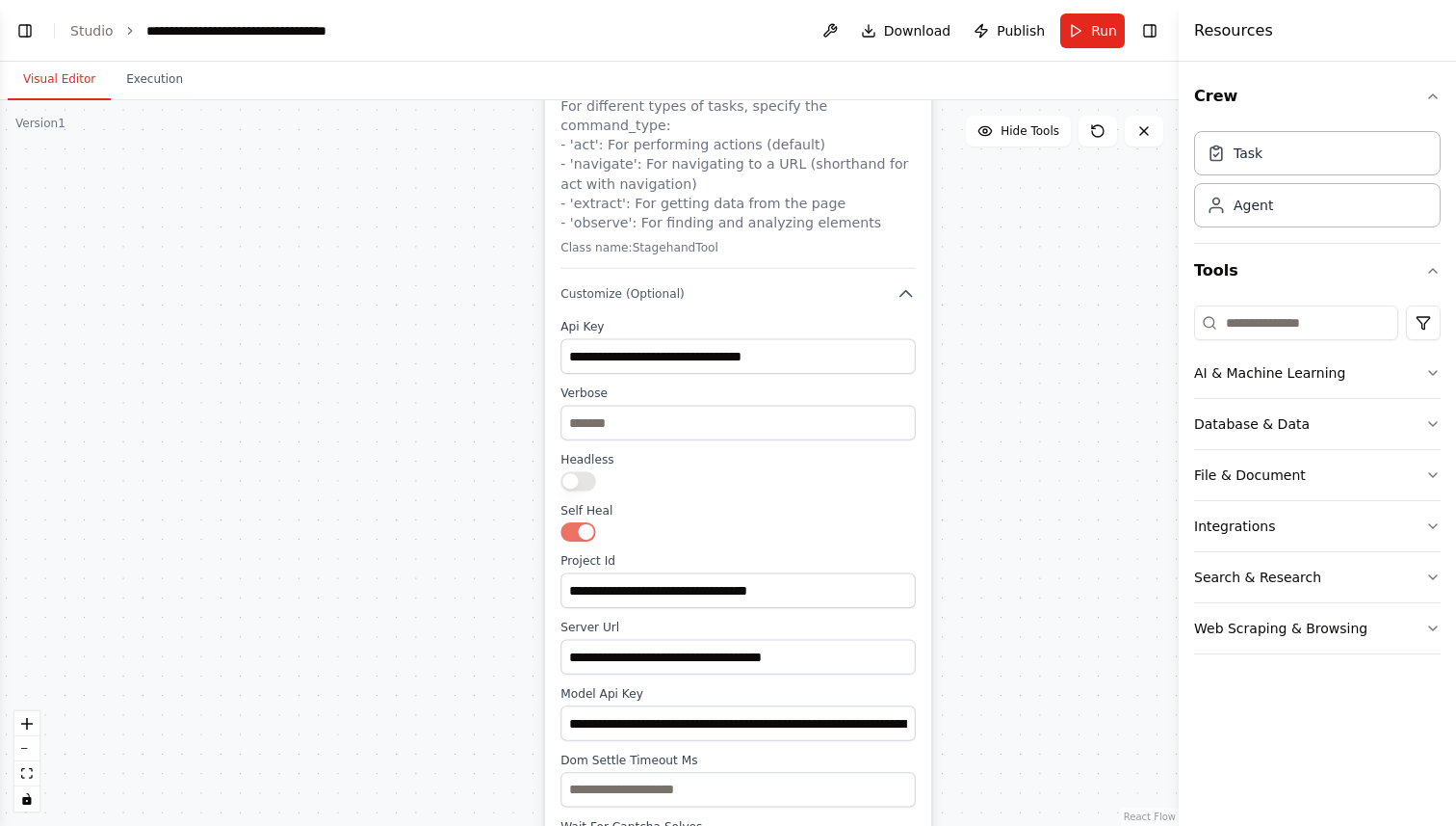
drag, startPoint x: 1081, startPoint y: 457, endPoint x: 1052, endPoint y: 192, distance: 266.6
click at [1052, 192] on div ".deletable-edge-delete-btn { width: 20px; height: 20px; border: 0px solid #ffff…" at bounding box center [590, 463] width 1179 height 726
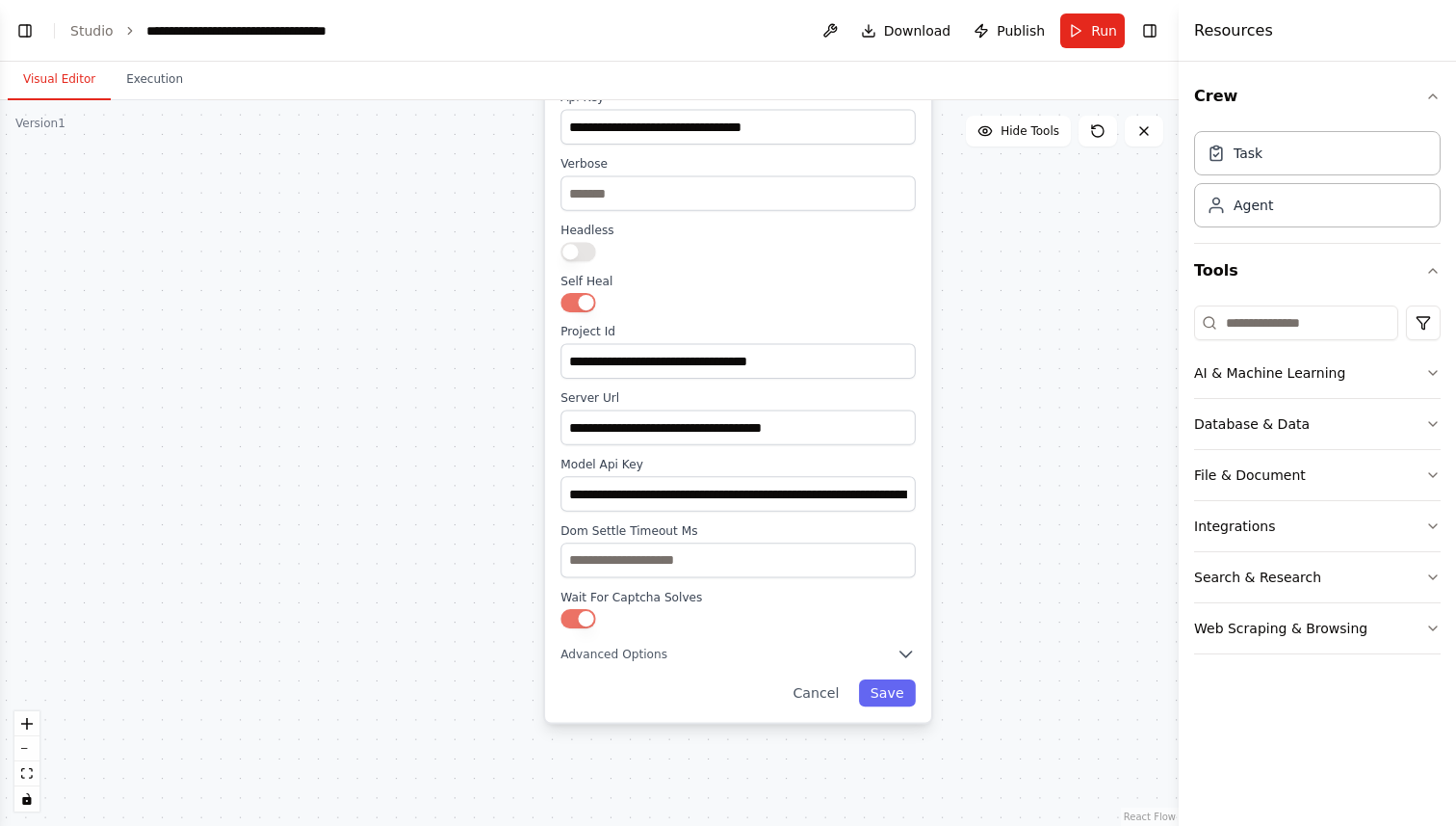
drag, startPoint x: 1052, startPoint y: 363, endPoint x: 1052, endPoint y: 257, distance: 106.0
click at [1052, 257] on div ".deletable-edge-delete-btn { width: 20px; height: 20px; border: 0px solid #ffff…" at bounding box center [590, 463] width 1179 height 726
click at [904, 679] on button "Save" at bounding box center [886, 692] width 57 height 27
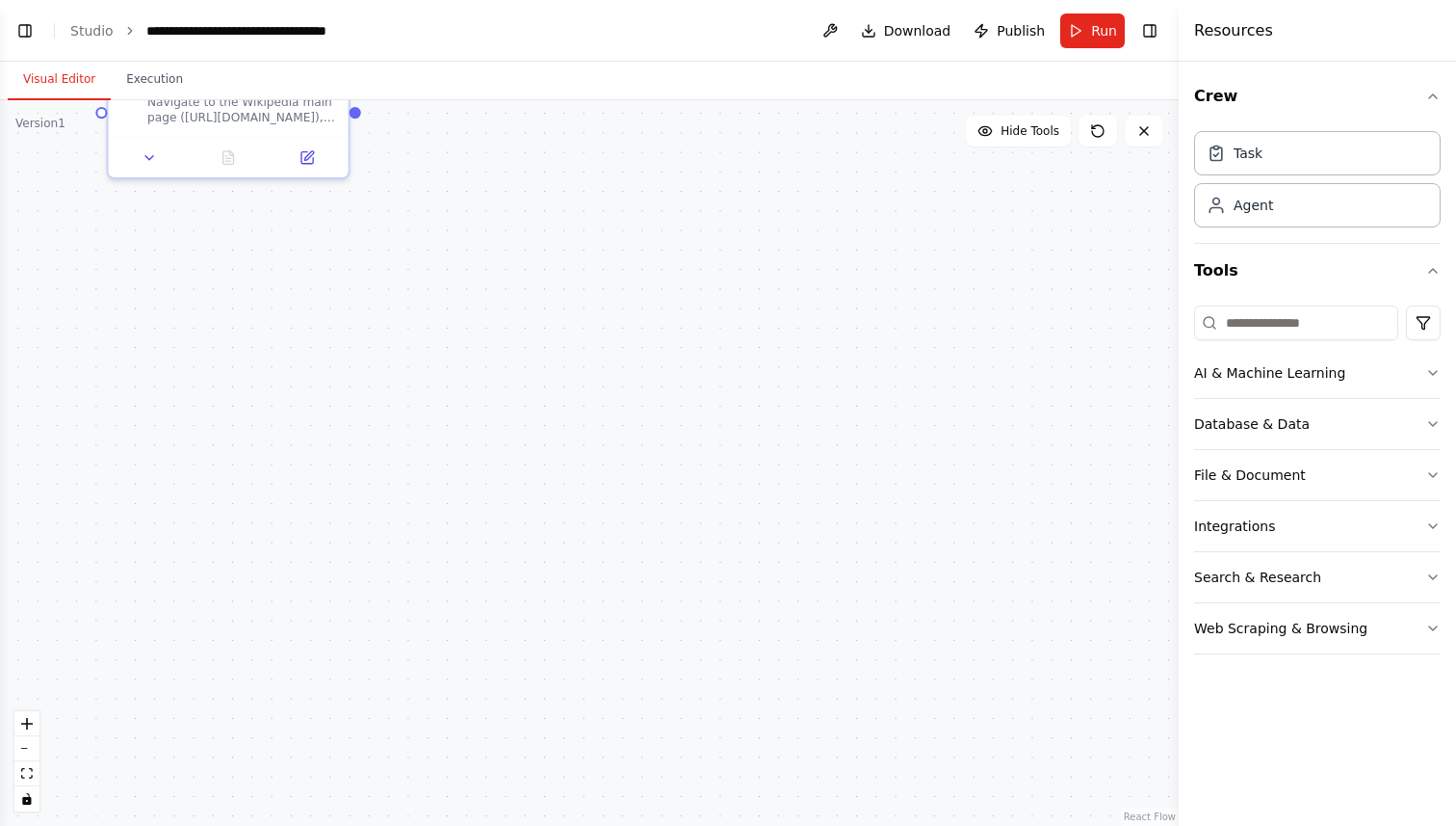
drag, startPoint x: 1010, startPoint y: 475, endPoint x: 991, endPoint y: 825, distance: 350.5
click at [991, 825] on div ".deletable-edge-delete-btn { width: 20px; height: 20px; border: 0px solid #ffff…" at bounding box center [590, 463] width 1179 height 726
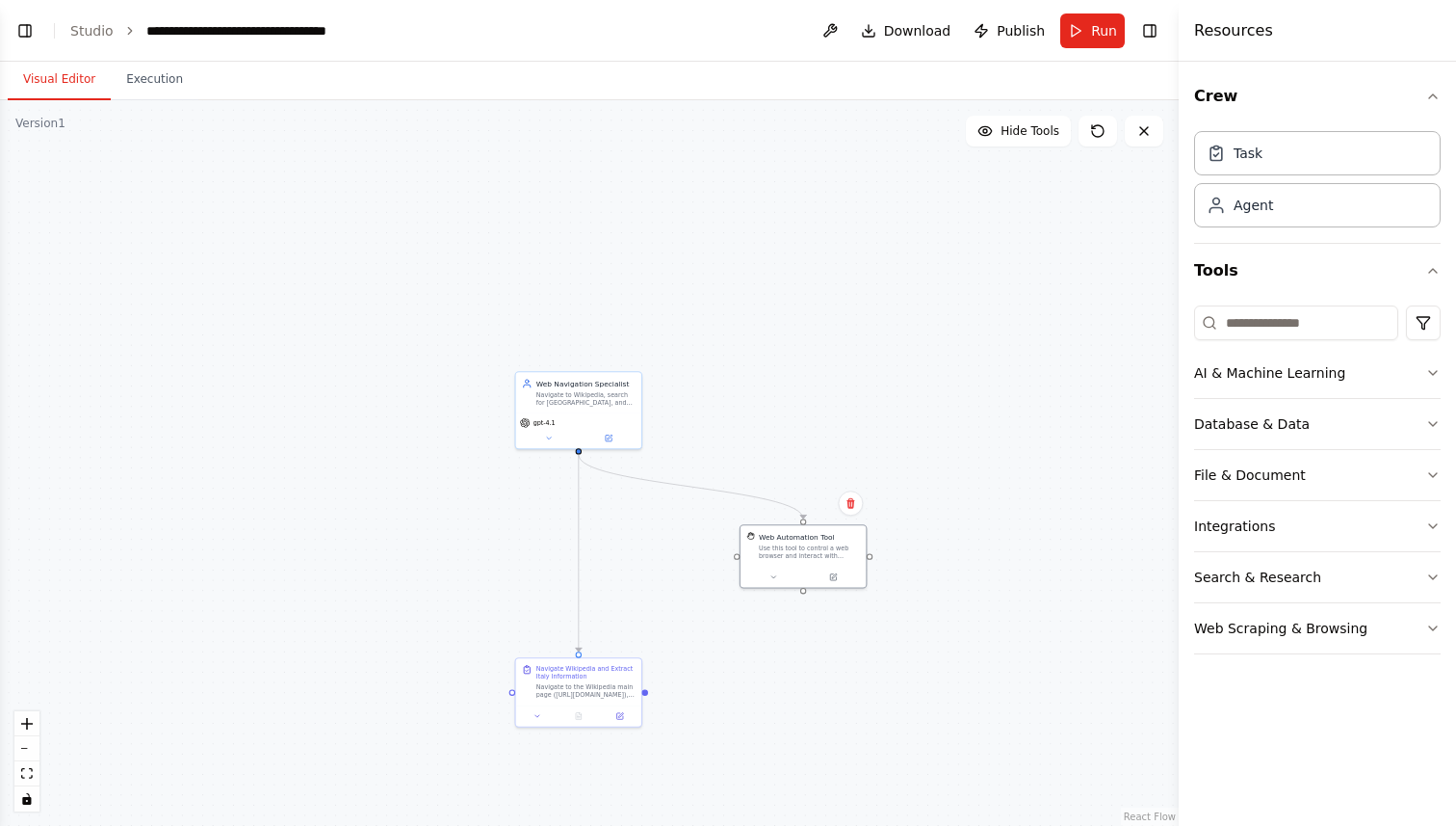
drag, startPoint x: 924, startPoint y: 252, endPoint x: 924, endPoint y: 697, distance: 445.0
click at [924, 697] on div ".deletable-edge-delete-btn { width: 20px; height: 20px; border: 0px solid #ffff…" at bounding box center [590, 463] width 1179 height 726
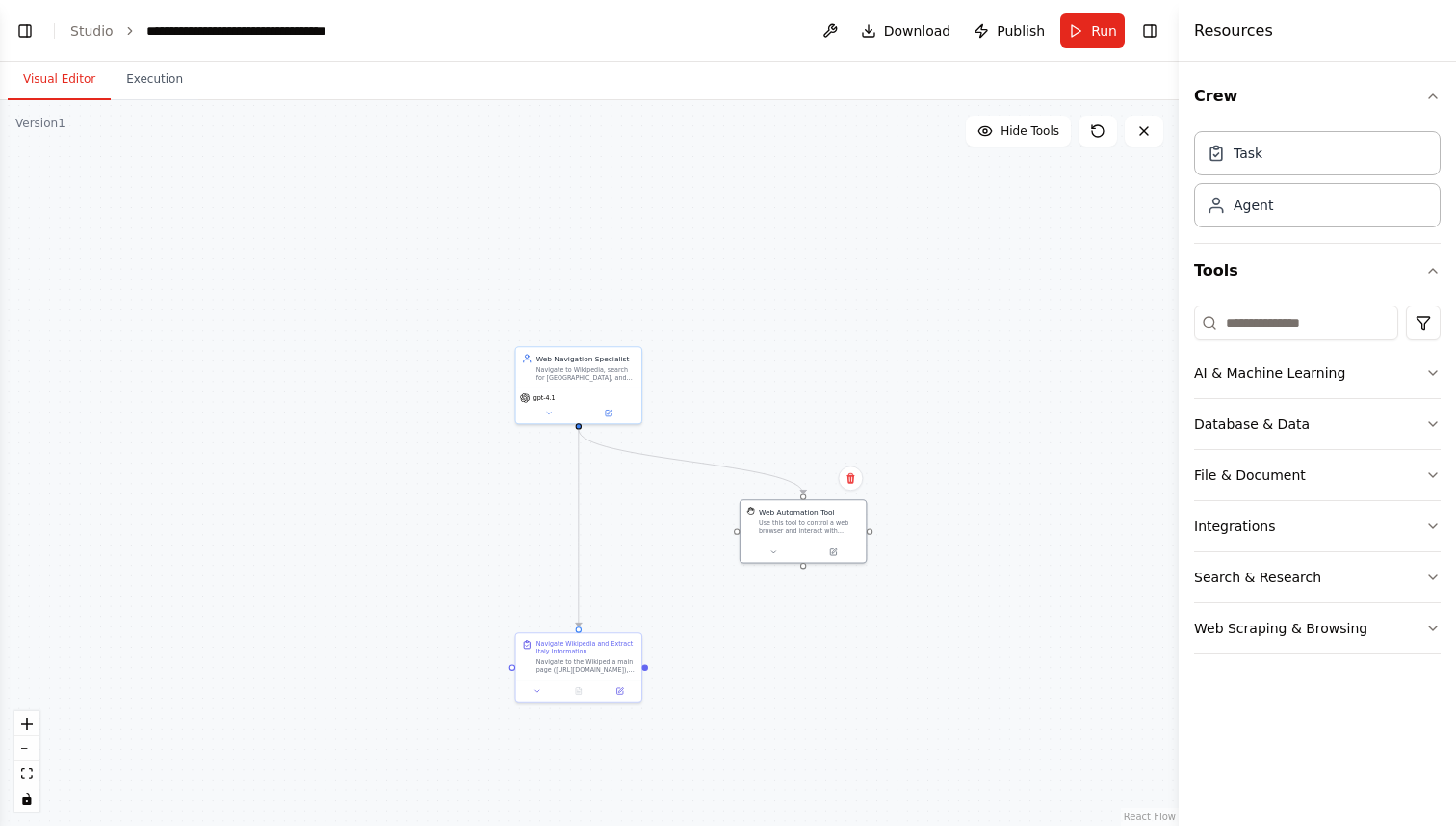
drag, startPoint x: 924, startPoint y: 690, endPoint x: 924, endPoint y: 612, distance: 78.0
click at [924, 612] on div ".deletable-edge-delete-btn { width: 20px; height: 20px; border: 0px solid #ffff…" at bounding box center [590, 463] width 1179 height 726
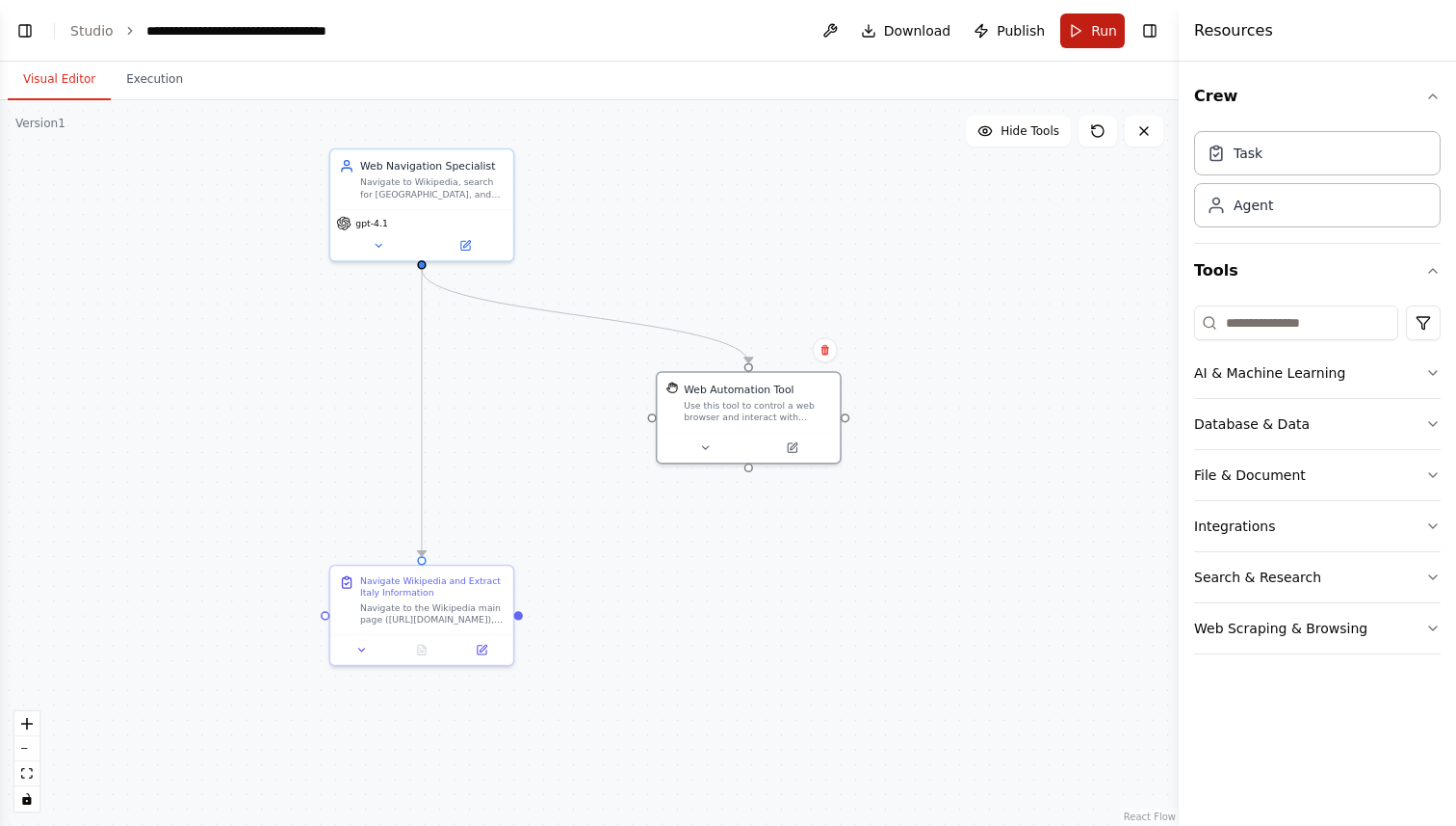
click at [1100, 36] on span "Run" at bounding box center [1104, 30] width 26 height 19
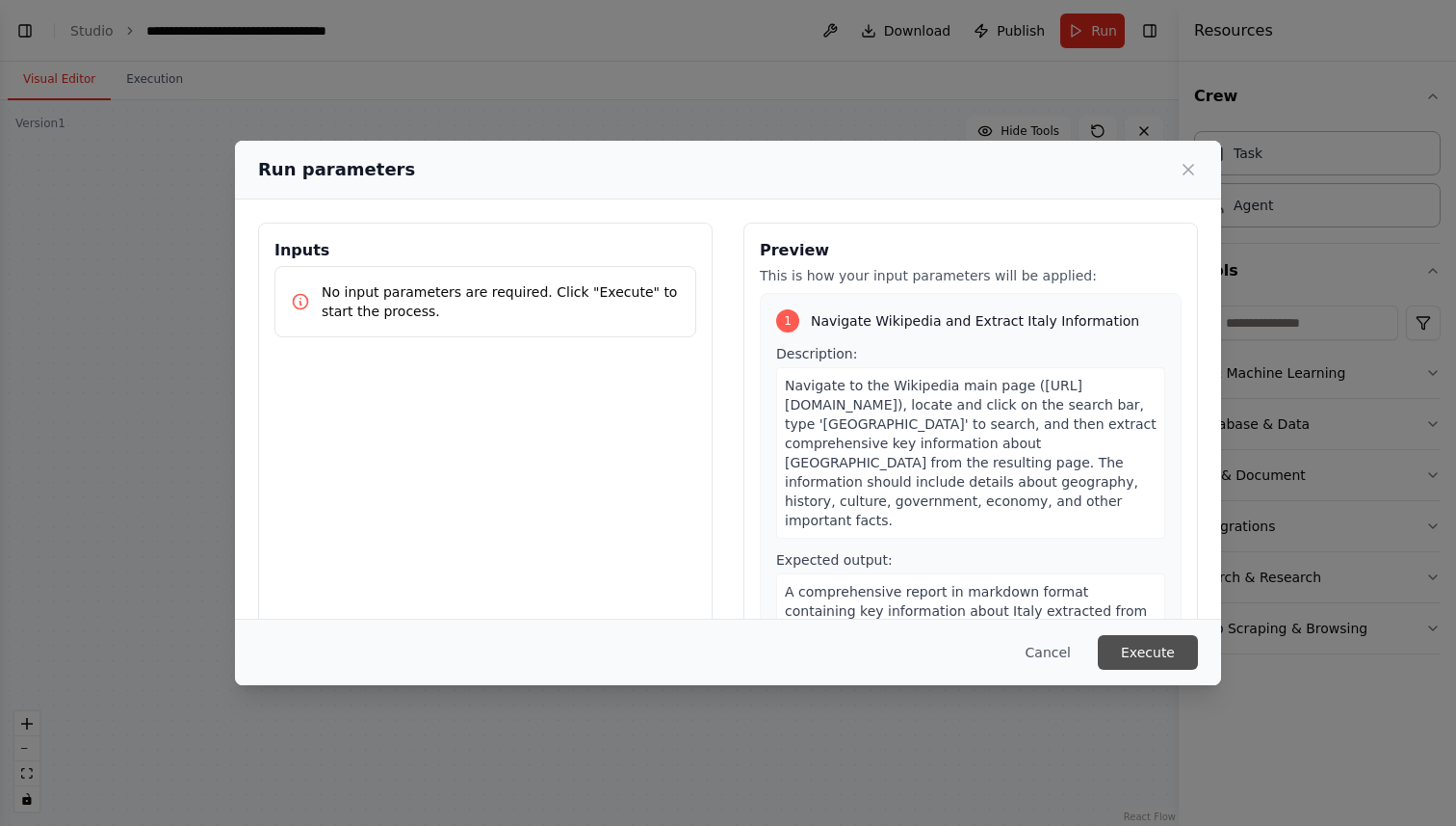
click at [1173, 651] on button "Execute" at bounding box center [1147, 651] width 100 height 35
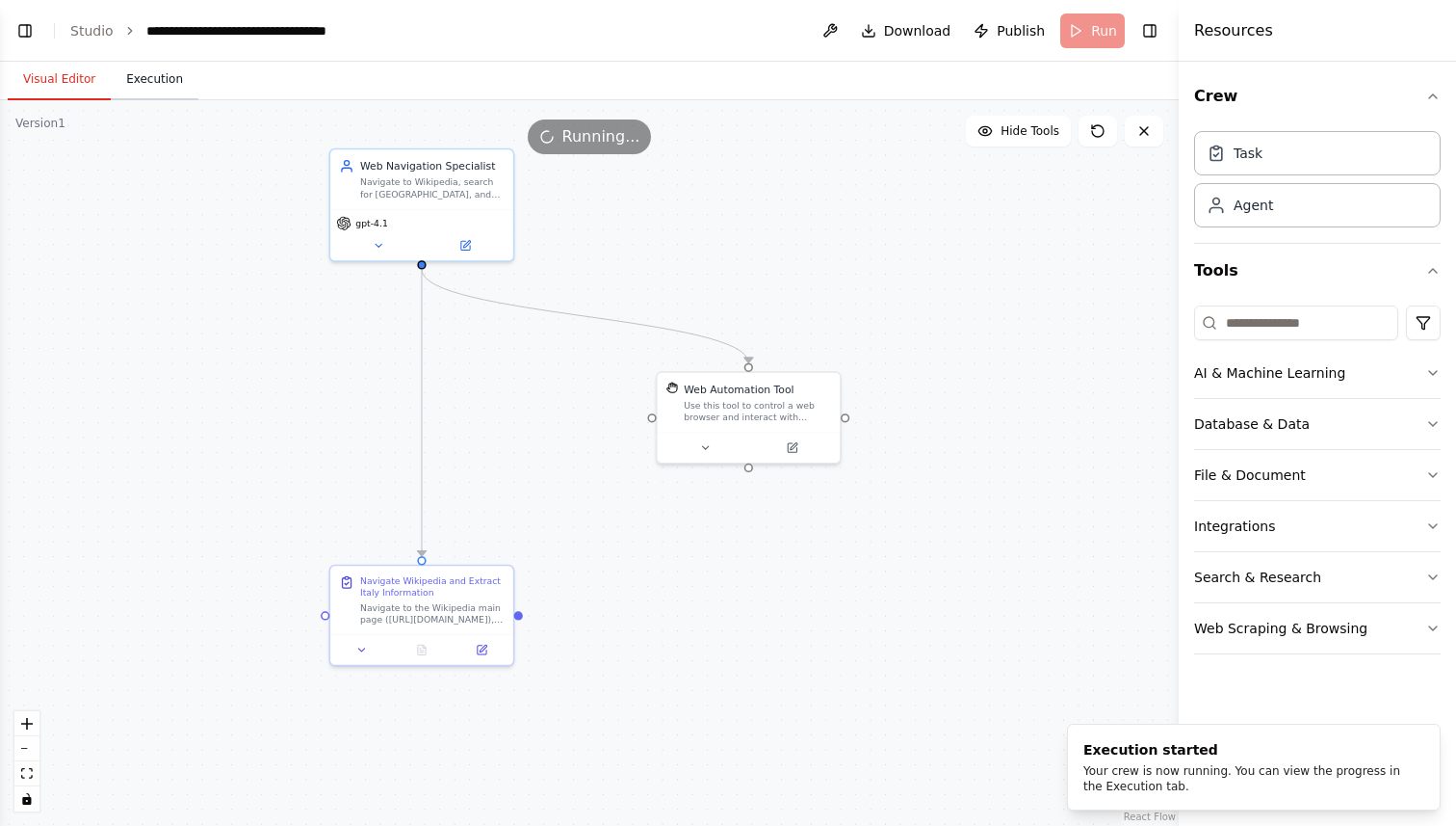
click at [165, 76] on button "Execution" at bounding box center [155, 79] width 87 height 41
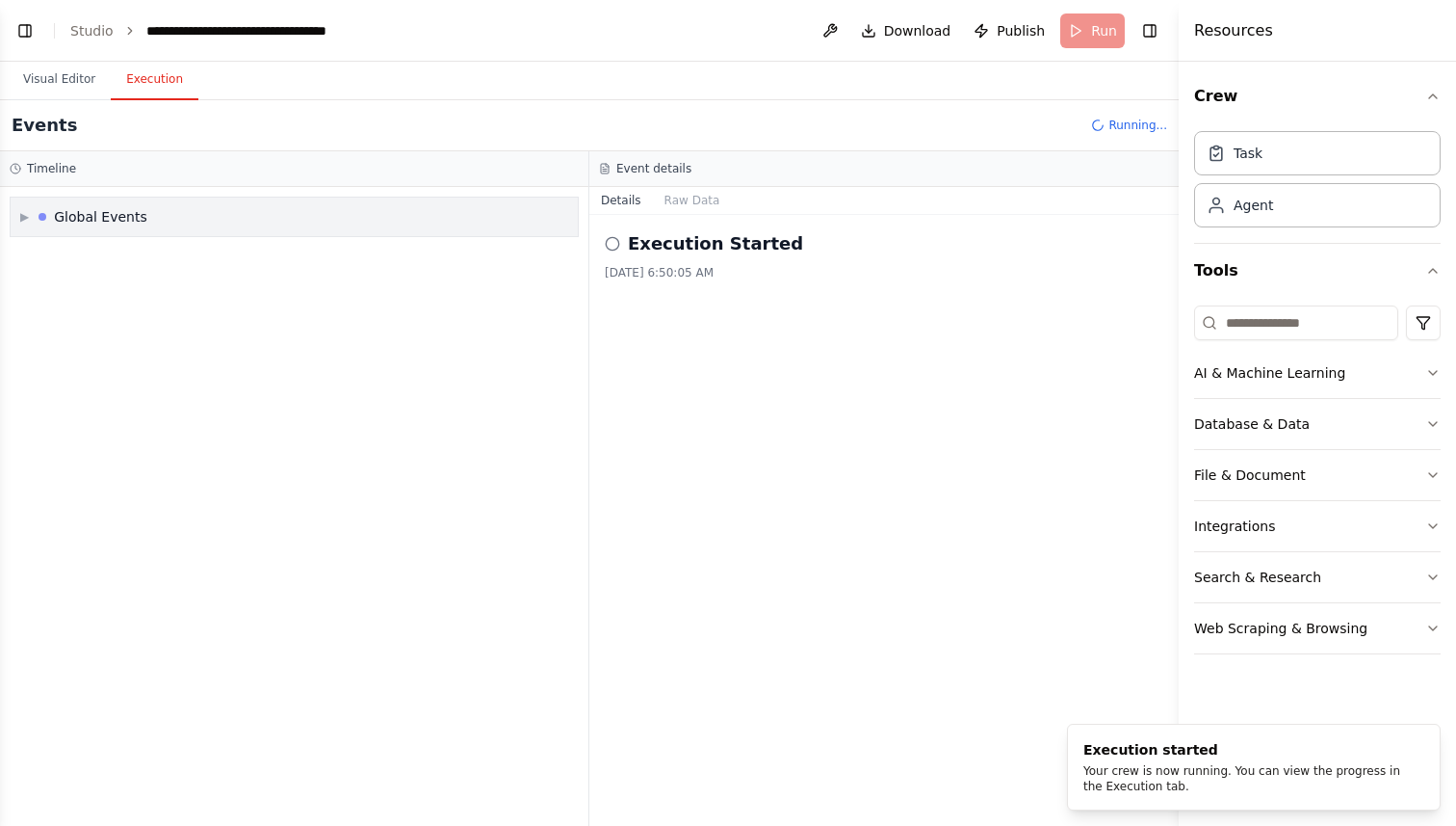
click at [24, 215] on span "▶" at bounding box center [24, 217] width 9 height 16
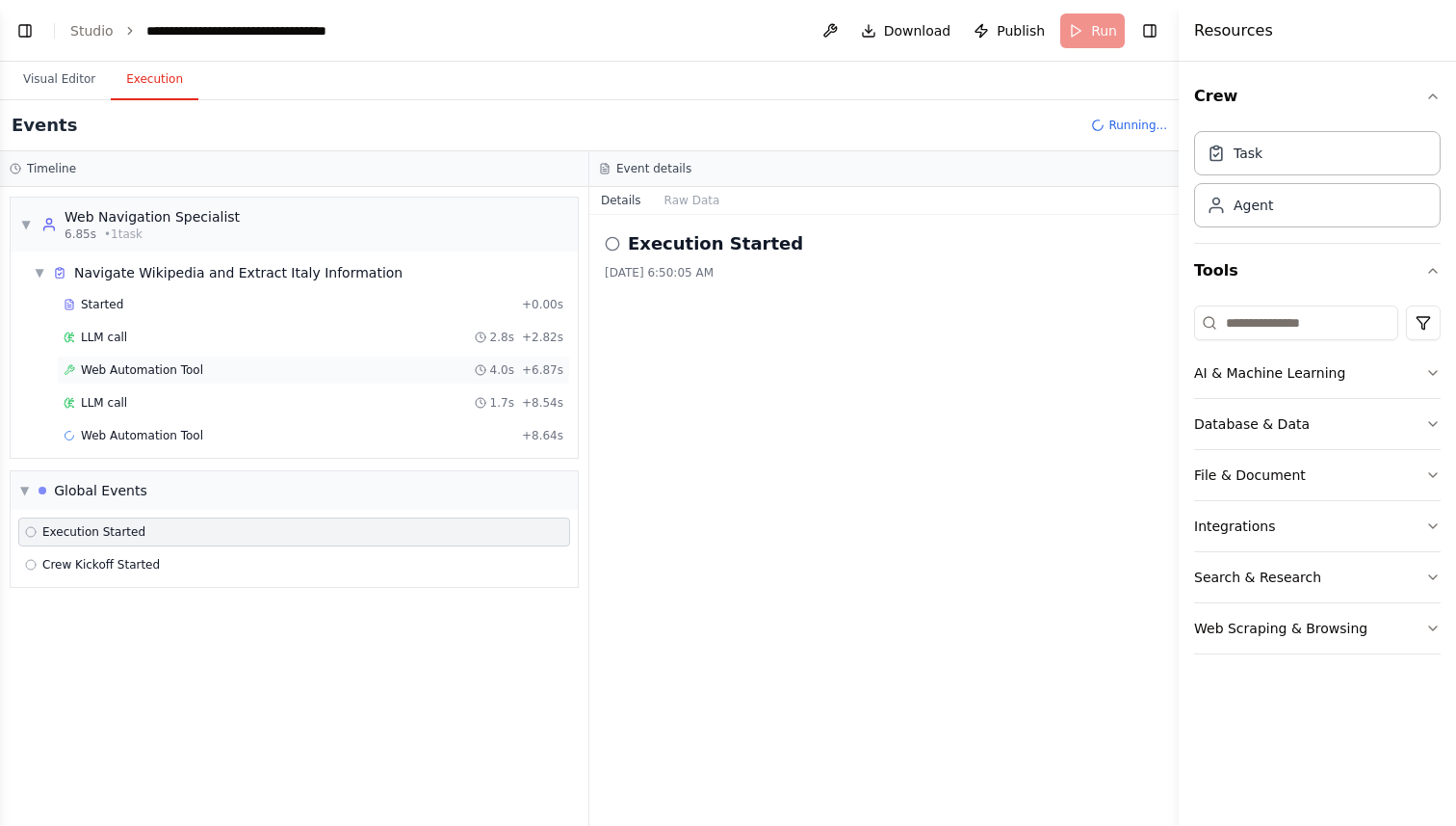
click at [140, 375] on span "Web Automation Tool" at bounding box center [142, 370] width 122 height 16
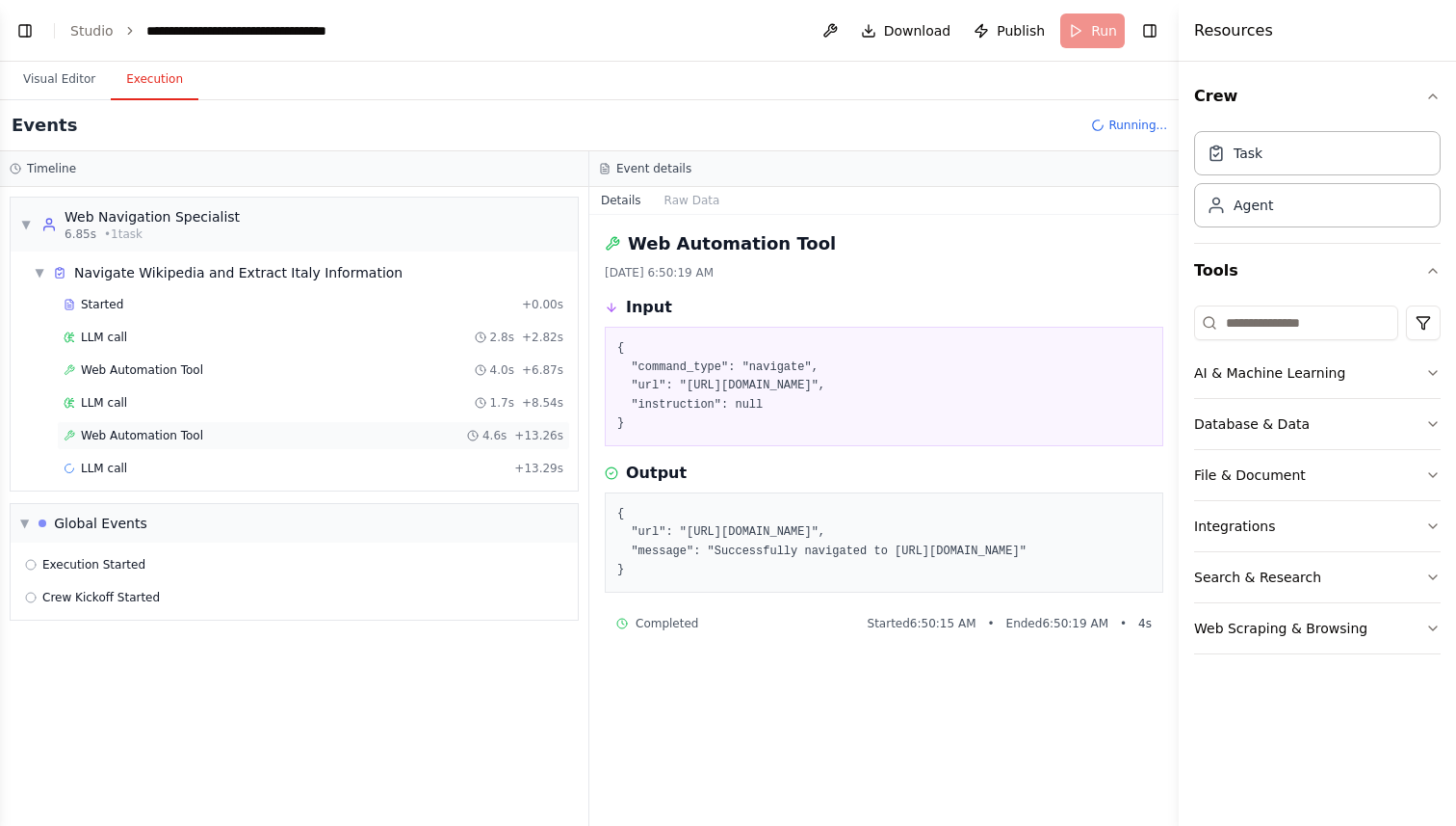
click at [290, 434] on div "Web Automation Tool 4.6s + 13.26s" at bounding box center [314, 436] width 500 height 16
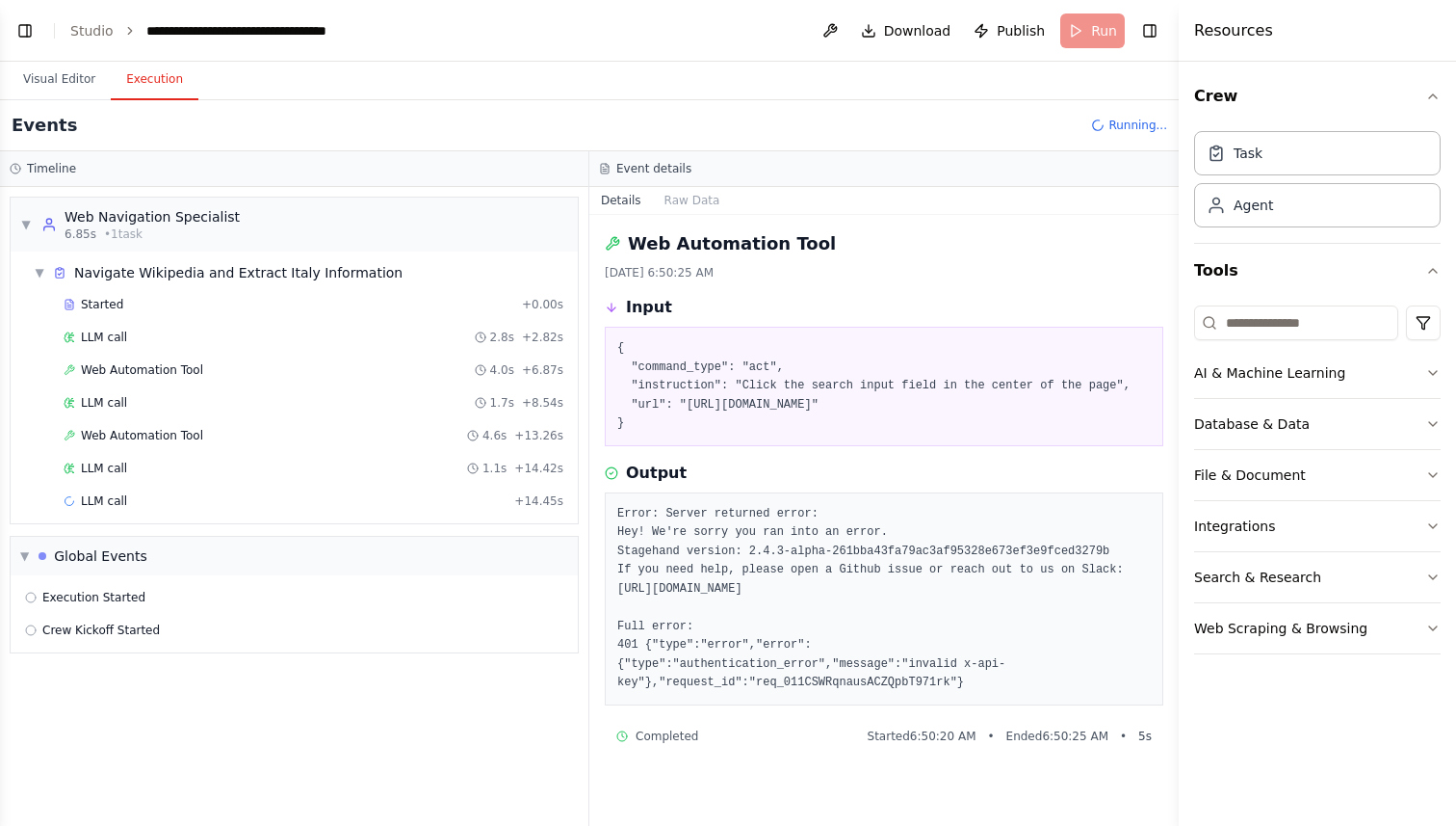
click at [769, 555] on pre "Error: Server returned error: Hey! We're sorry you ran into an error. Stagehand…" at bounding box center [884, 598] width 534 height 188
click at [817, 574] on pre "Error: Server returned error: Hey! We're sorry you ran into an error. Stagehand…" at bounding box center [884, 598] width 534 height 188
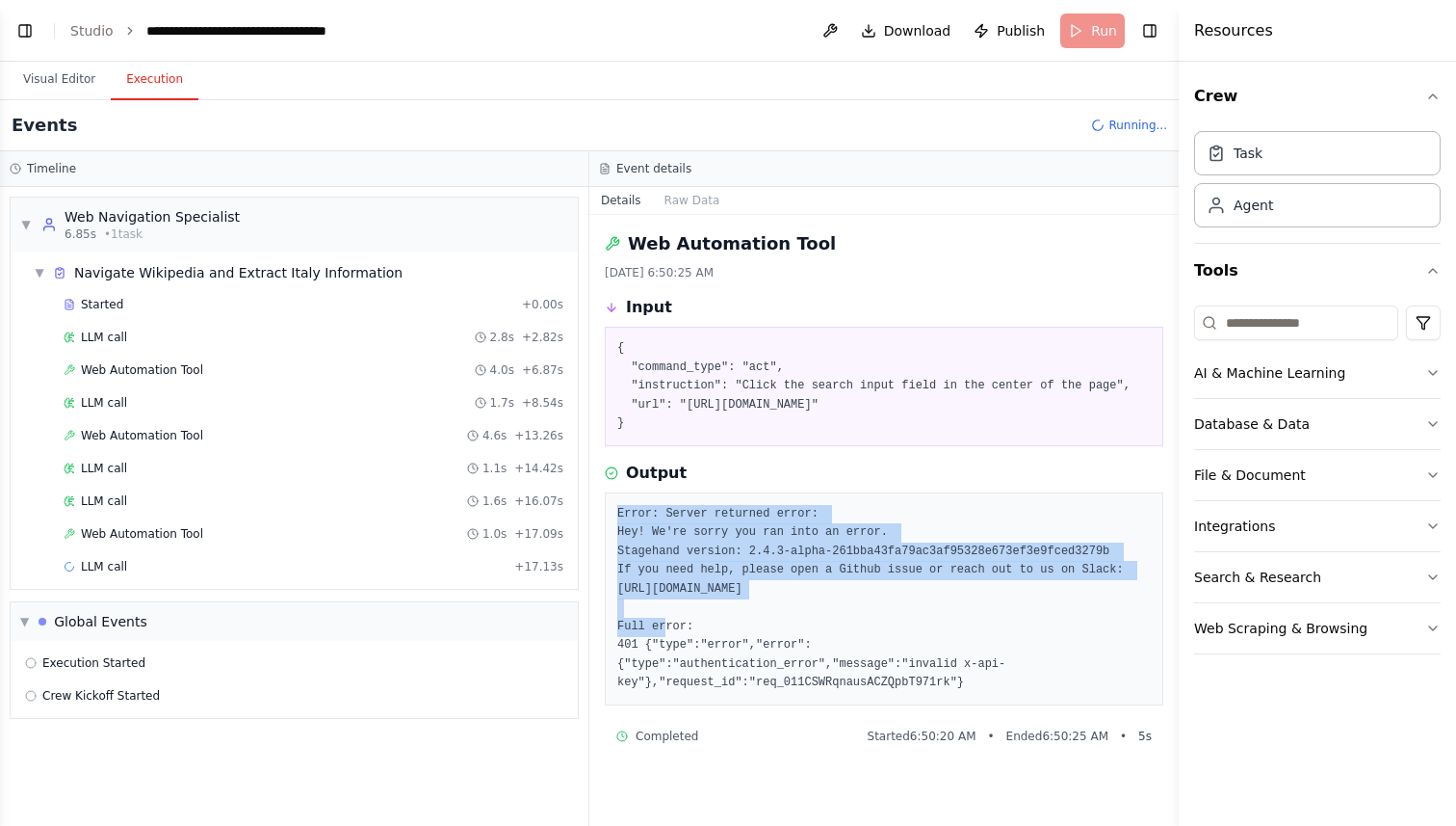
drag, startPoint x: 817, startPoint y: 586, endPoint x: 606, endPoint y: 520, distance: 221.1
click at [606, 520] on div "Error: Server returned error: Hey! We're sorry you ran into an error. Stagehand…" at bounding box center [883, 599] width 559 height 212
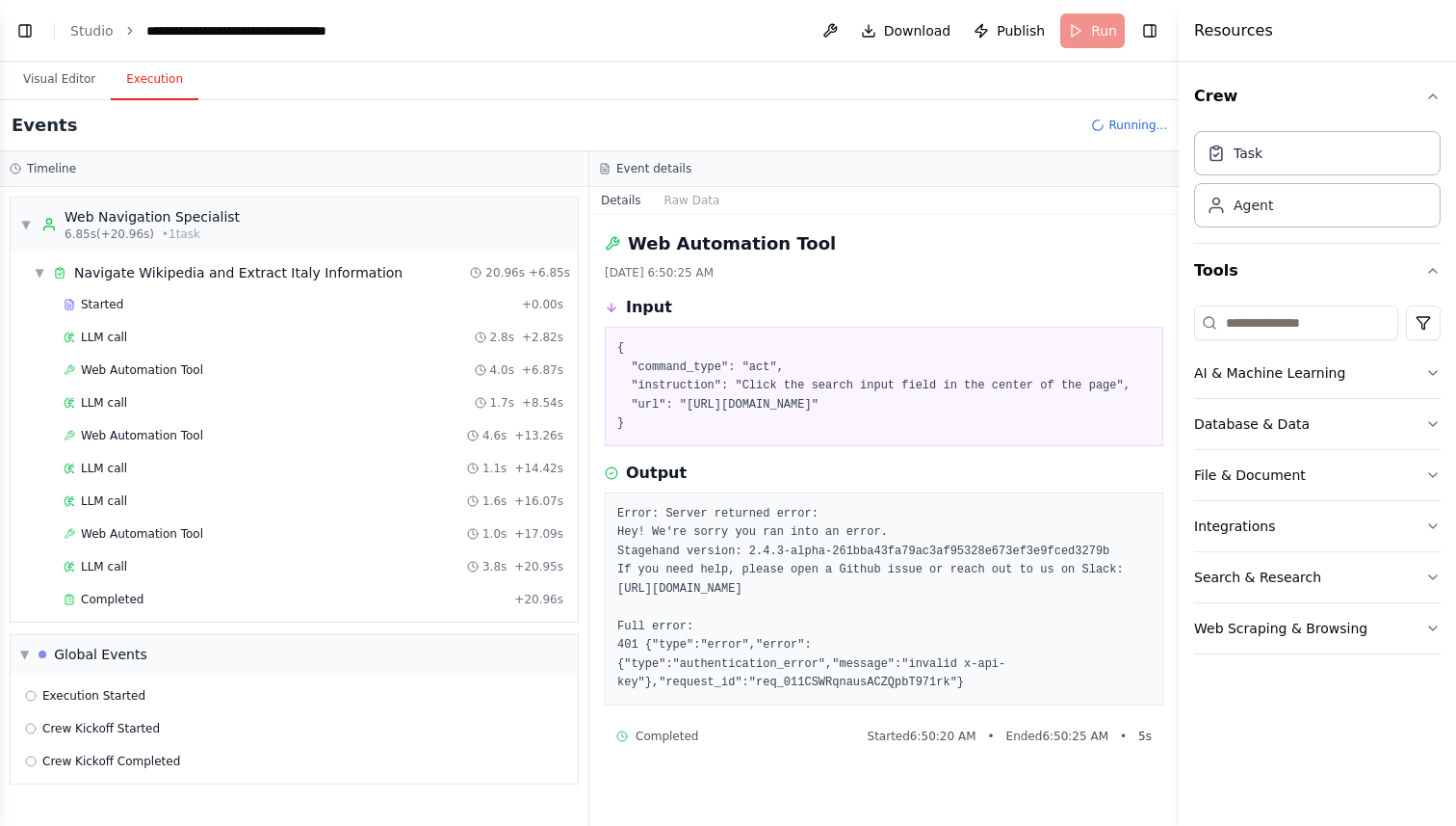
click at [828, 691] on pre "Error: Server returned error: Hey! We're sorry you ran into an error. Stagehand…" at bounding box center [884, 598] width 534 height 188
click at [981, 688] on pre "Error: Server returned error: Hey! We're sorry you ran into an error. Stagehand…" at bounding box center [884, 598] width 534 height 188
drag, startPoint x: 996, startPoint y: 687, endPoint x: 618, endPoint y: 505, distance: 419.5
click at [618, 505] on pre "Error: Server returned error: Hey! We're sorry you ran into an error. Stagehand…" at bounding box center [884, 598] width 534 height 188
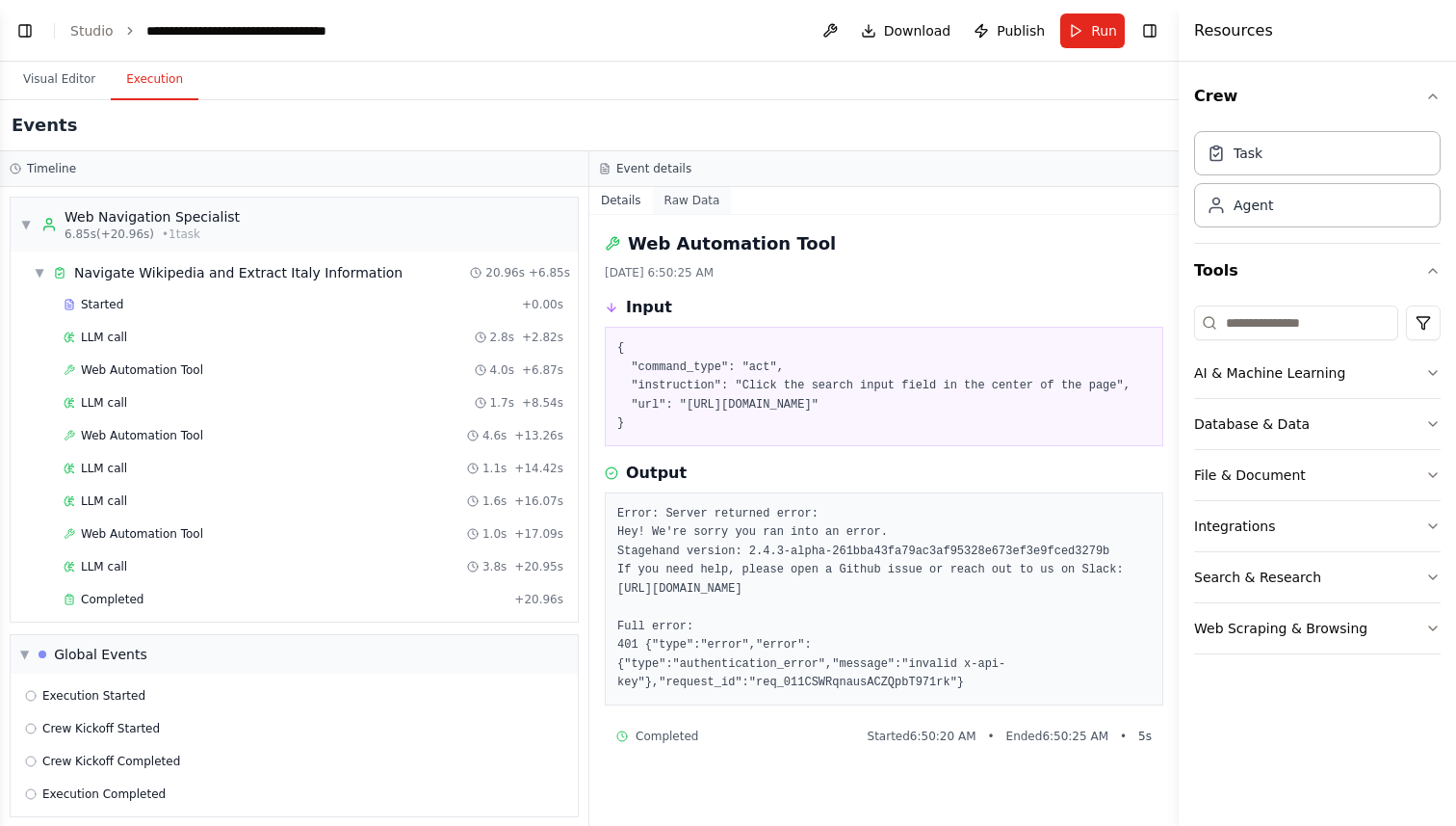
click at [688, 193] on button "Raw Data" at bounding box center [693, 200] width 79 height 27
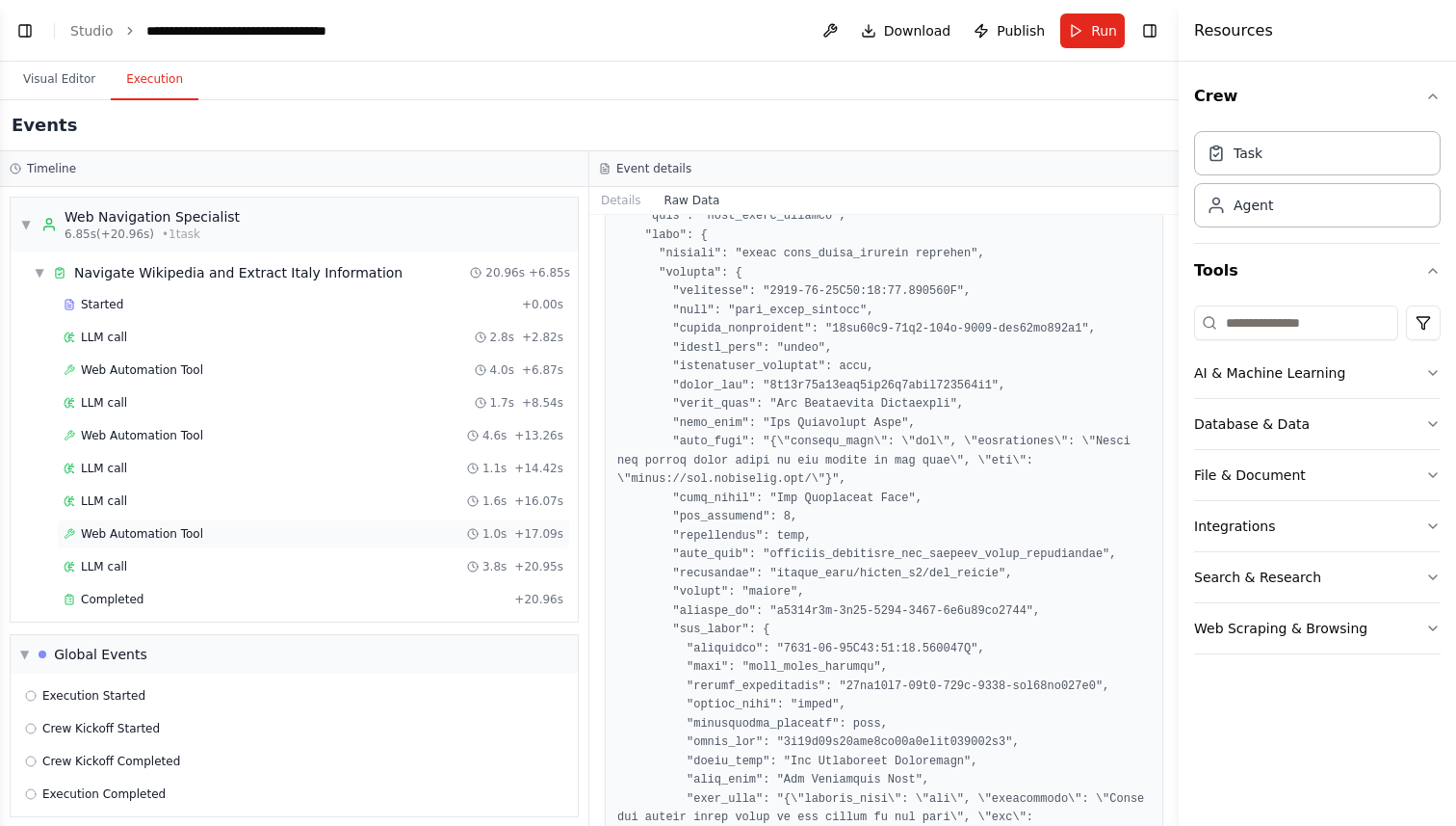
scroll to position [13, 0]
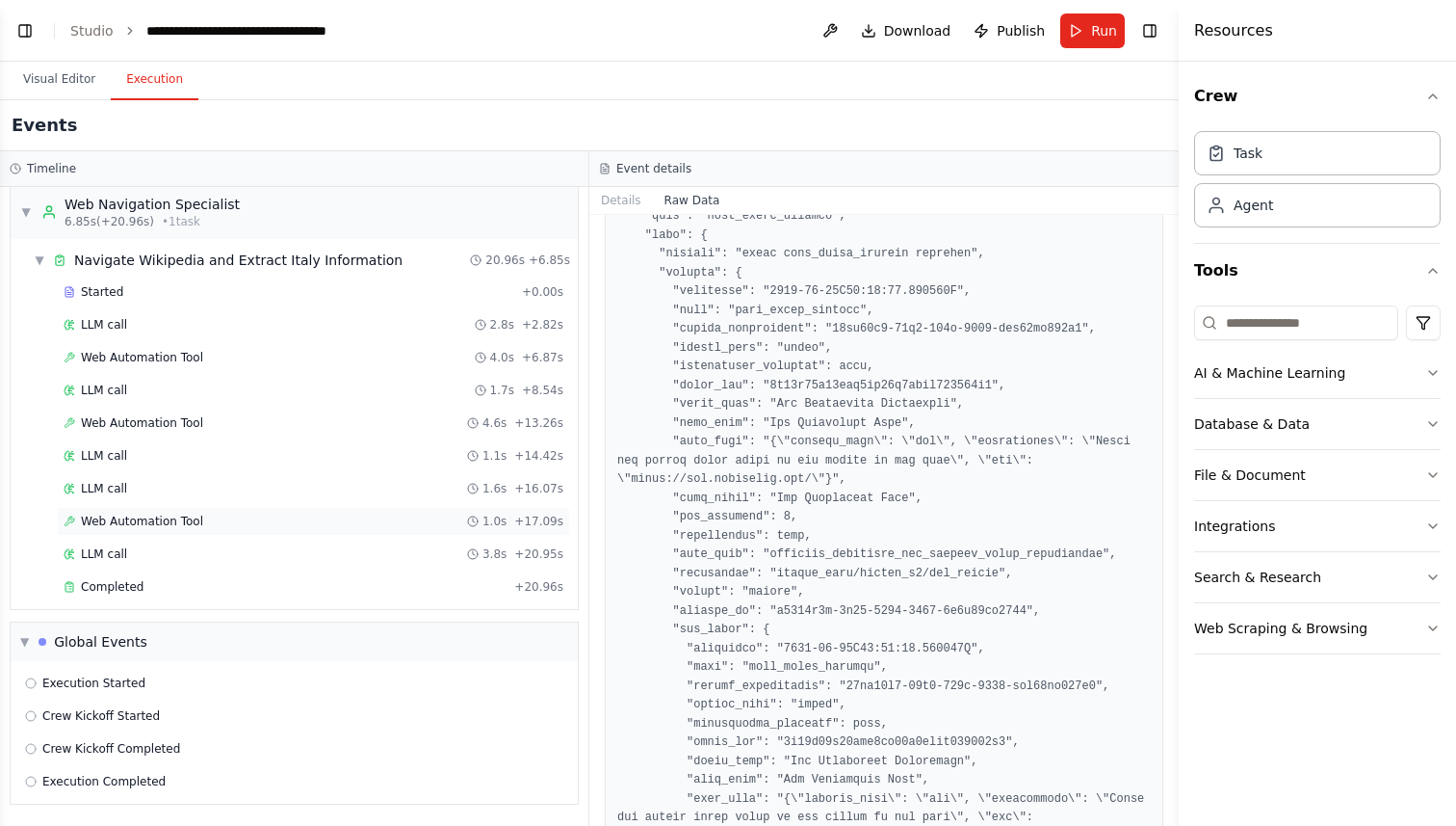
click at [236, 528] on div "Web Automation Tool 1.0s + 17.09s" at bounding box center [314, 521] width 500 height 16
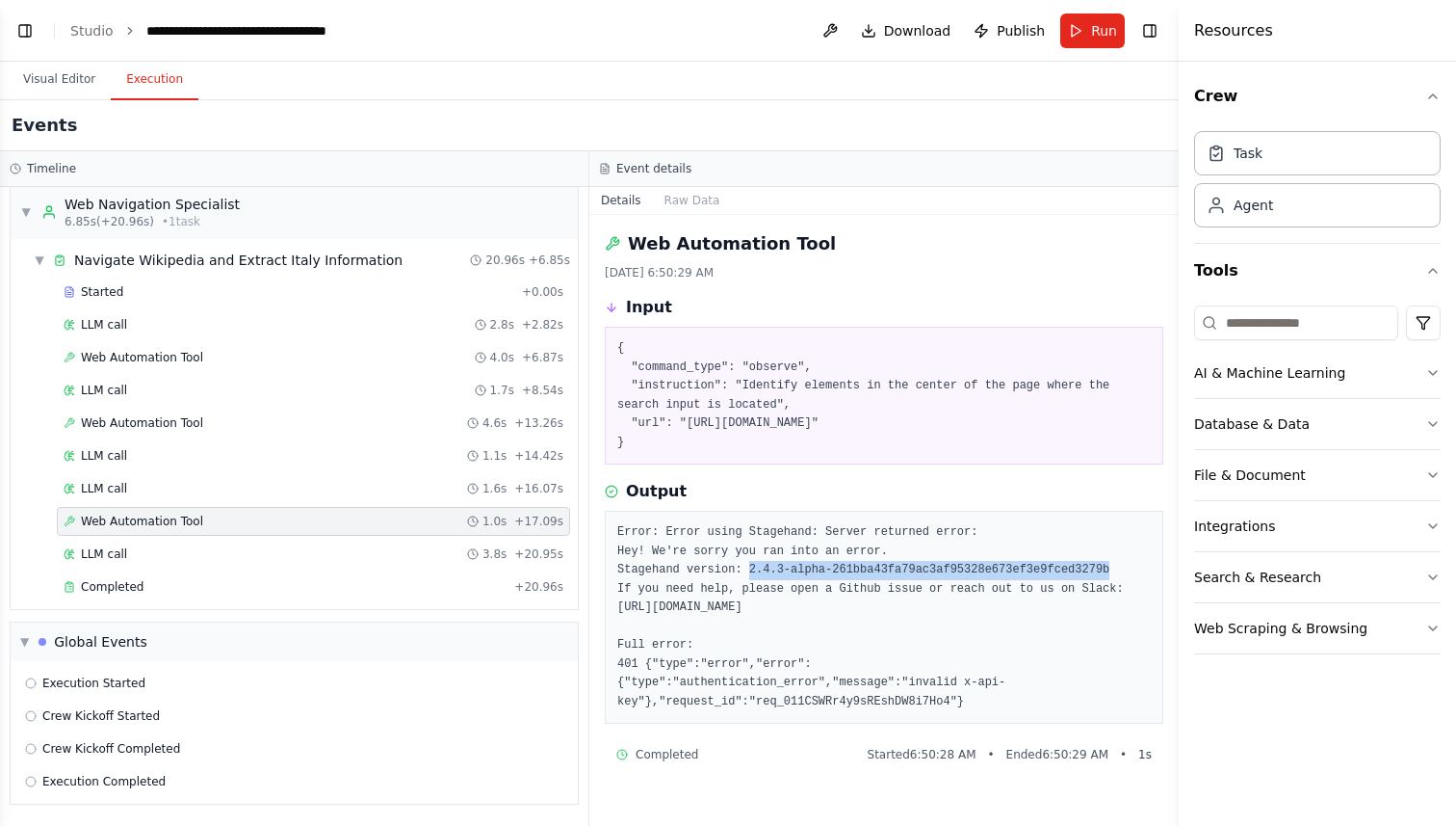
drag, startPoint x: 751, startPoint y: 572, endPoint x: 1111, endPoint y: 571, distance: 360.0
click at [1111, 571] on pre "Error: Error using Stagehand: Server returned error: Hey! We're sorry you ran i…" at bounding box center [884, 617] width 534 height 188
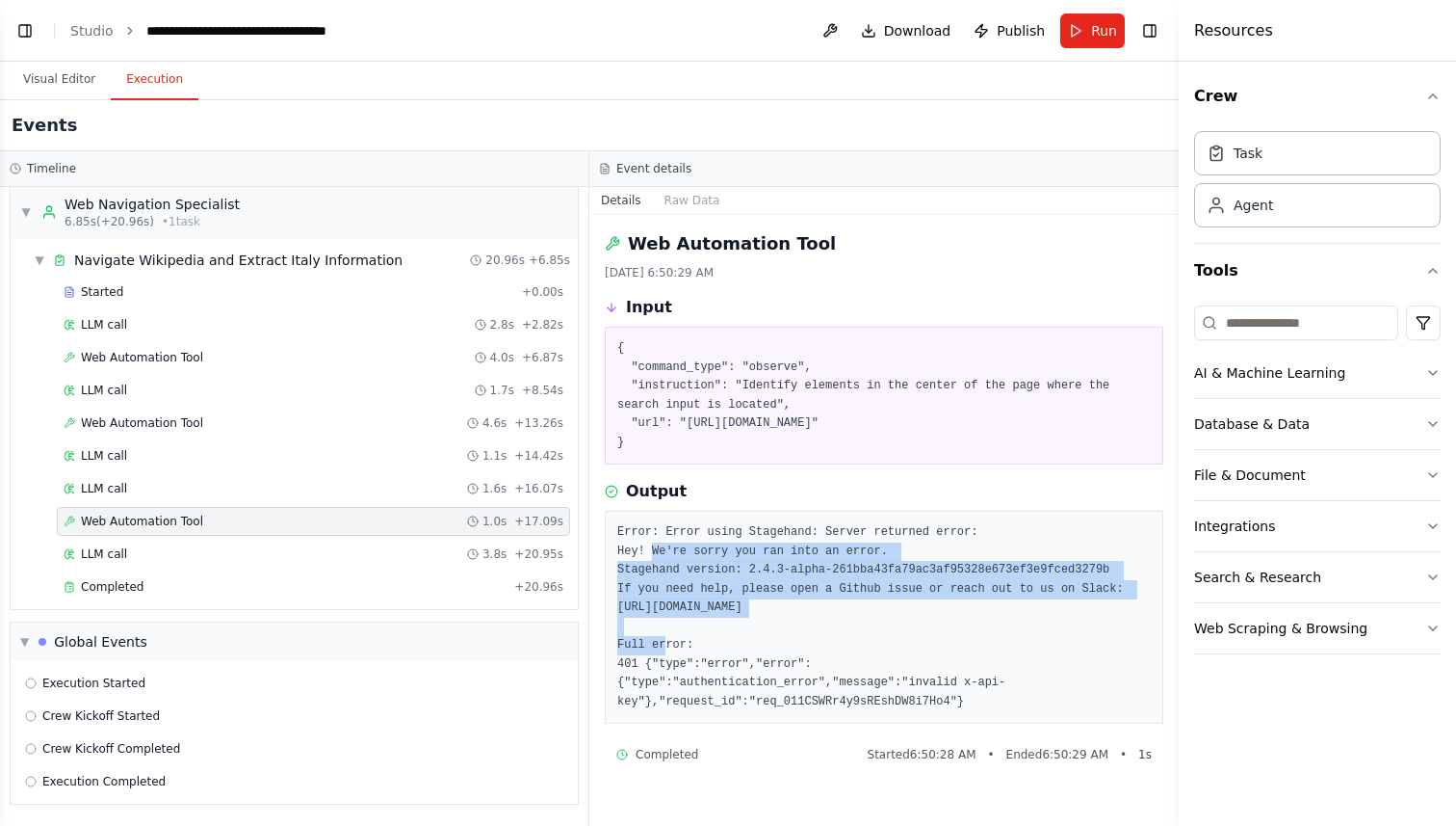
drag, startPoint x: 653, startPoint y: 549, endPoint x: 847, endPoint y: 611, distance: 203.7
click at [847, 611] on pre "Error: Error using Stagehand: Server returned error: Hey! We're sorry you ran i…" at bounding box center [884, 617] width 534 height 188
copy pre "We're sorry you ran into an error. Stagehand version: 2.4.3-alpha-261bba43fa79a…"
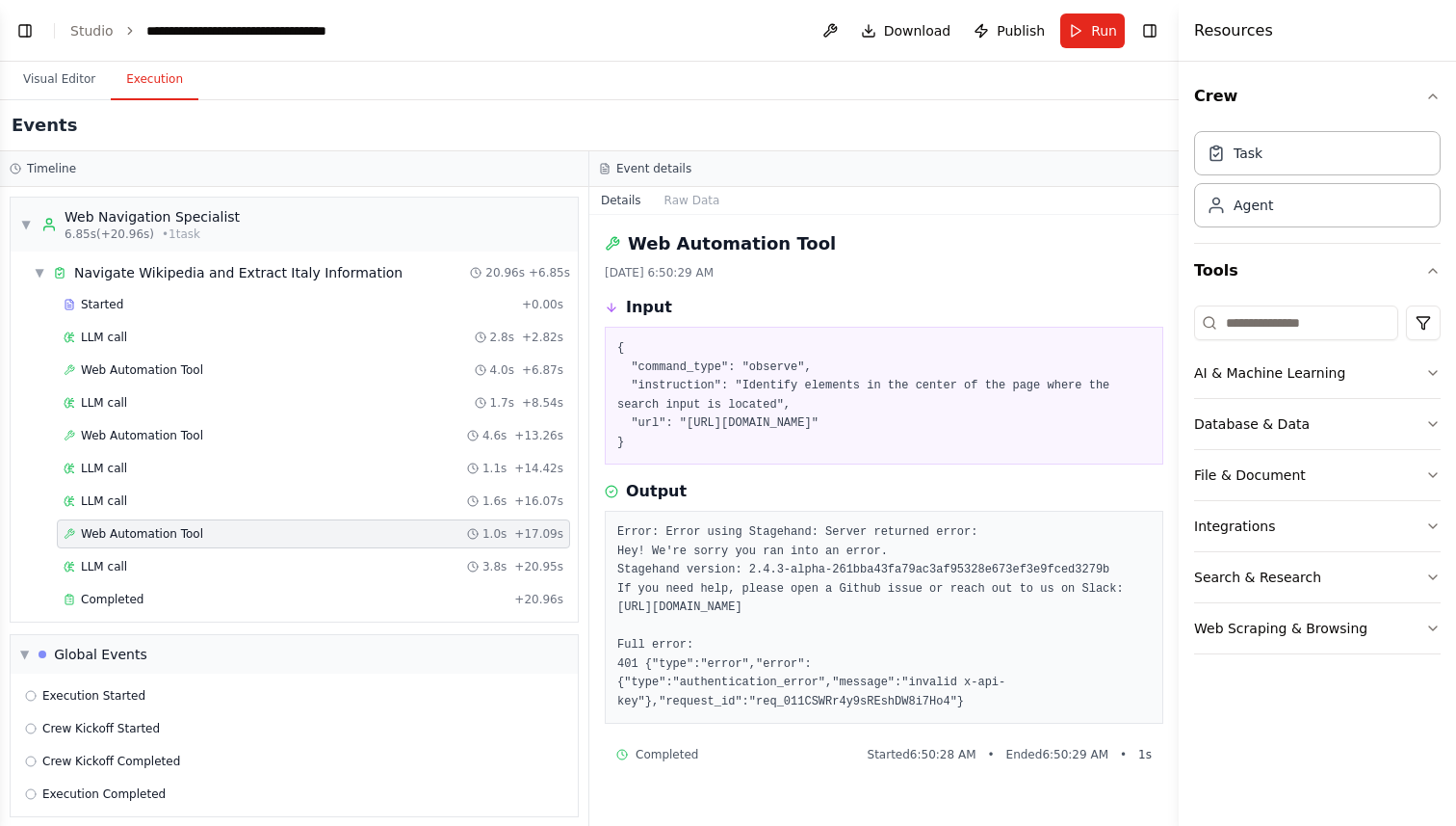
click at [683, 225] on div "Web Automation Tool 8/26/2025, 6:50:29 AM Input { "command_type": "observe", "i…" at bounding box center [884, 519] width 590 height 611
click at [91, 38] on link "Studio" at bounding box center [92, 31] width 44 height 16
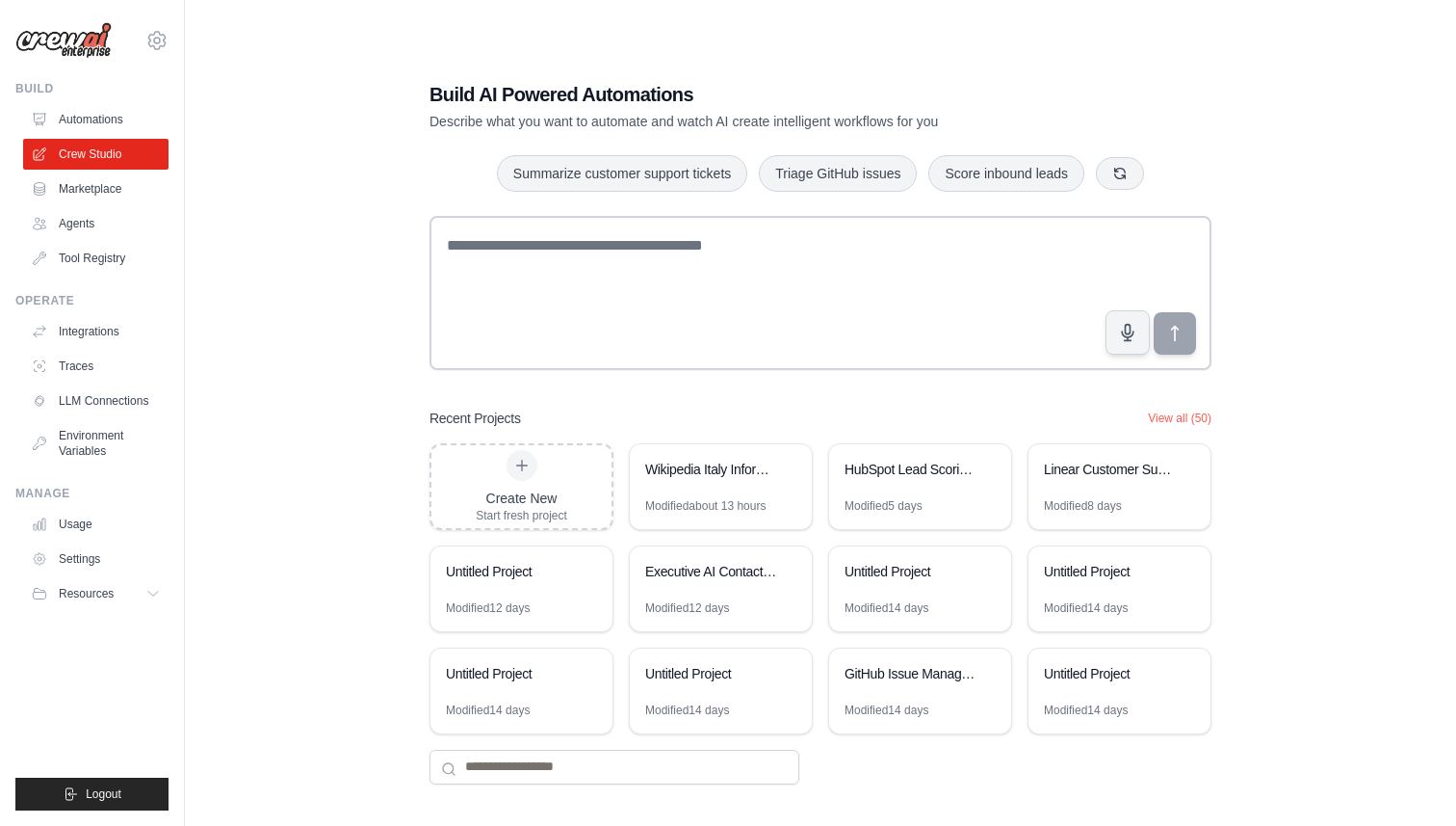
click at [75, 96] on div "Build Automations Crew Studio Marketplace Agents" at bounding box center [92, 178] width 153 height 193
click at [77, 113] on link "Automations" at bounding box center [97, 119] width 146 height 31
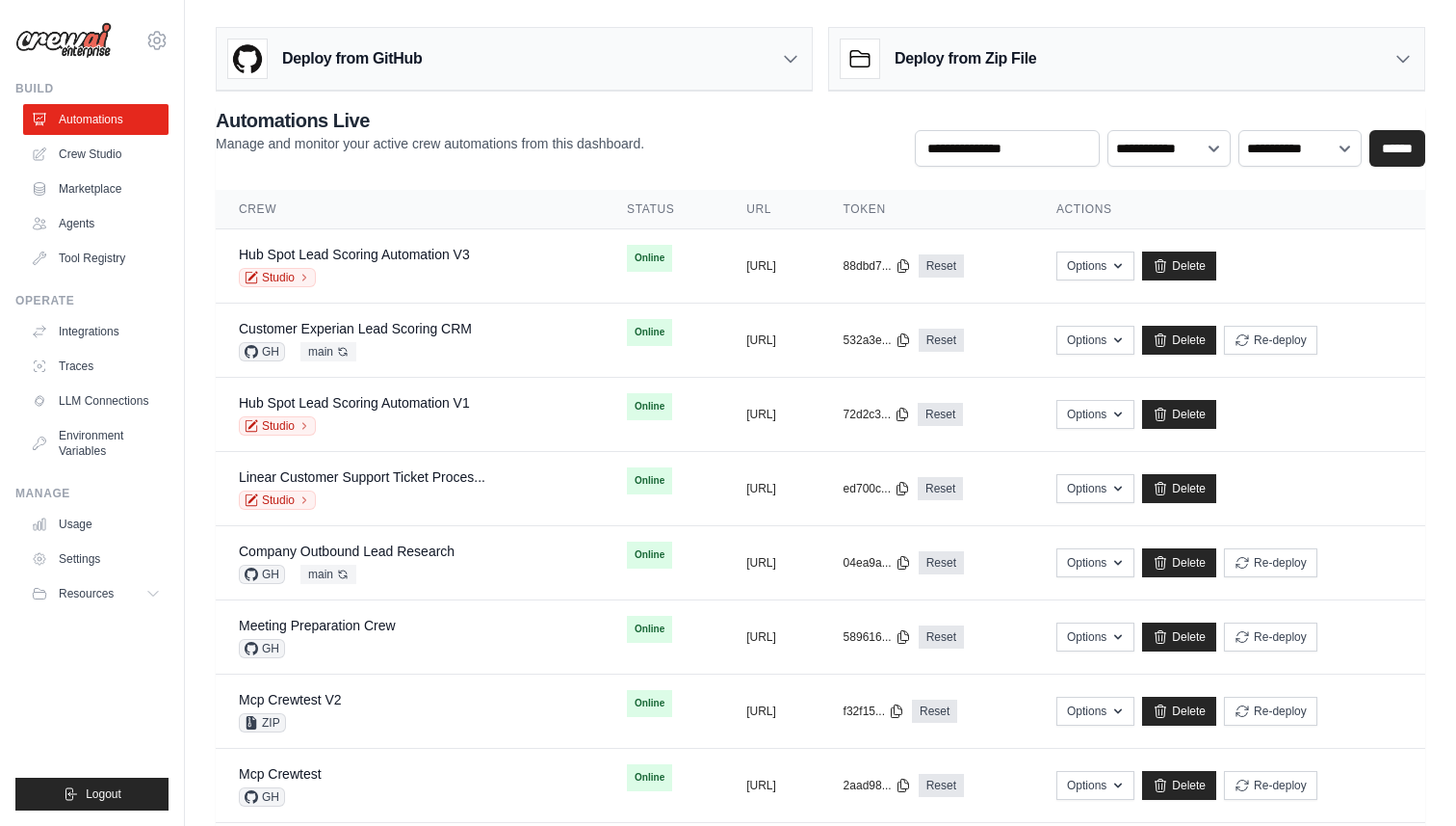
click at [722, 64] on div "Deploy from GitHub" at bounding box center [514, 59] width 596 height 63
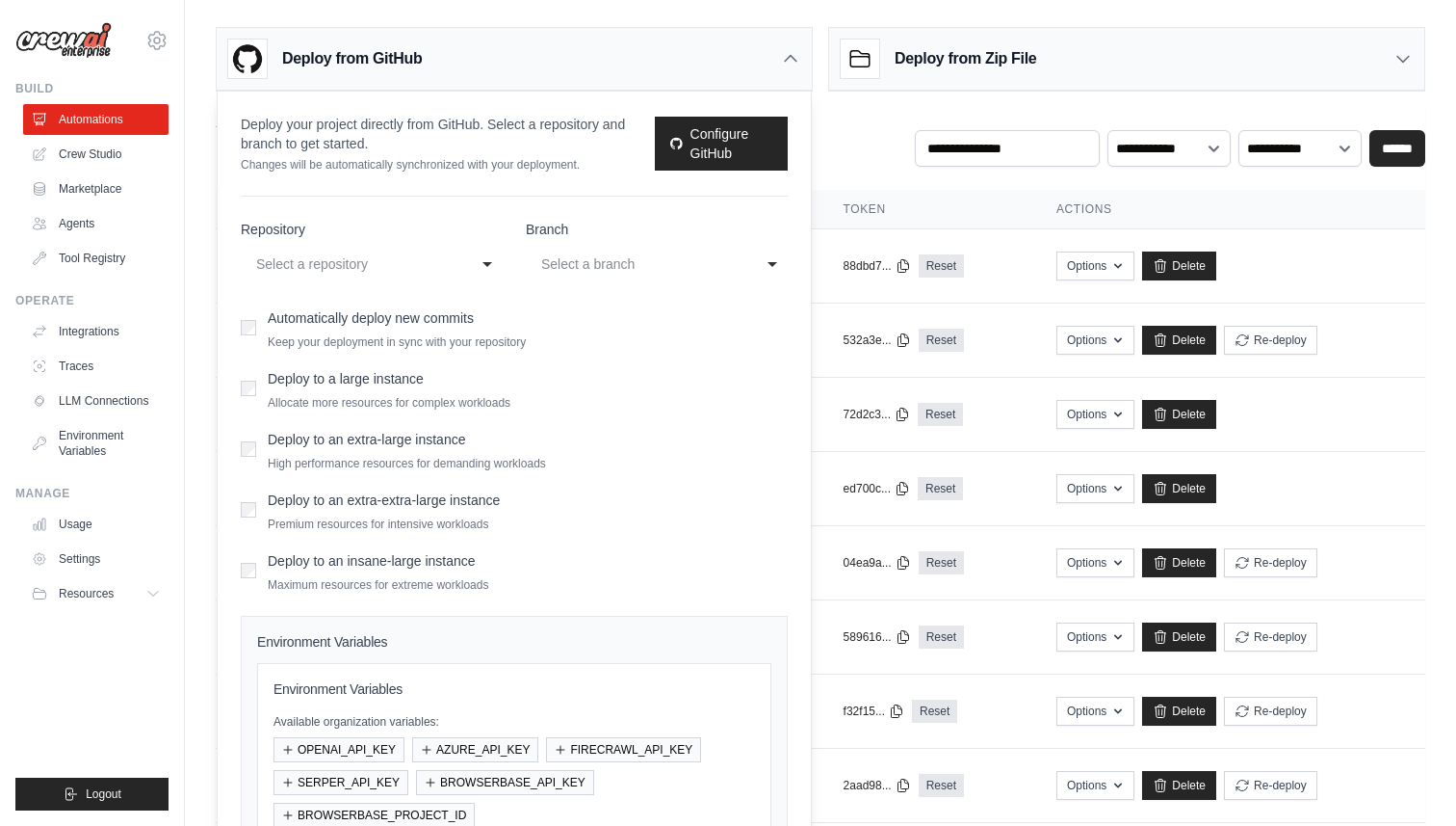
click at [492, 60] on div "Deploy from GitHub" at bounding box center [514, 59] width 596 height 63
